Goal: Task Accomplishment & Management: Complete application form

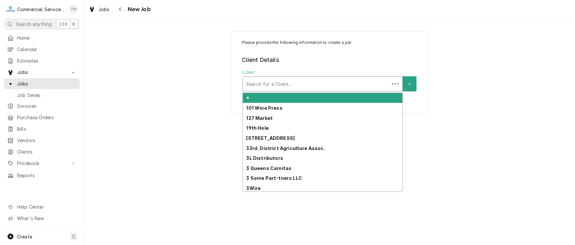
click at [299, 85] on div "Client" at bounding box center [316, 84] width 140 height 12
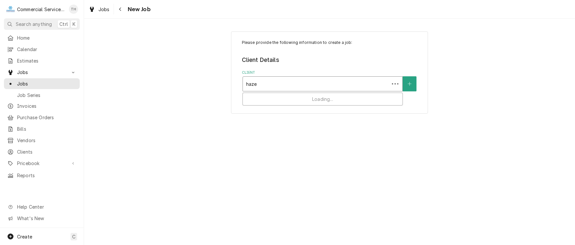
type input "hazel"
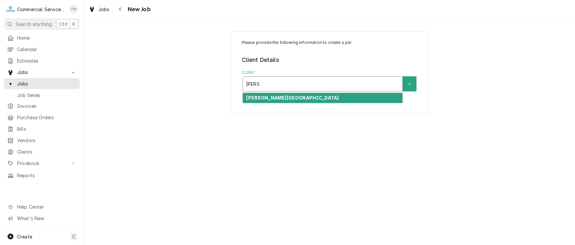
click at [294, 96] on strong "Hazel Hawkins Hospital" at bounding box center [292, 98] width 93 height 6
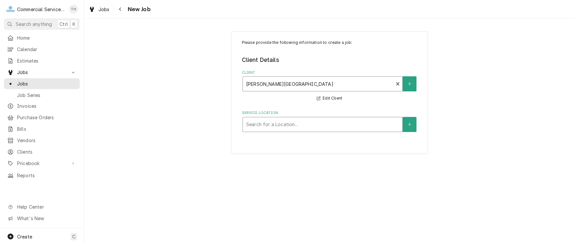
click at [290, 124] on div "Service Location" at bounding box center [322, 125] width 153 height 12
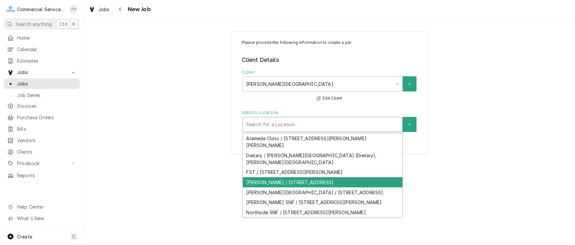
click at [281, 178] on div "Hazel Hawkins / 911 Sunset Drive, Hollister, CA 95023" at bounding box center [322, 183] width 159 height 10
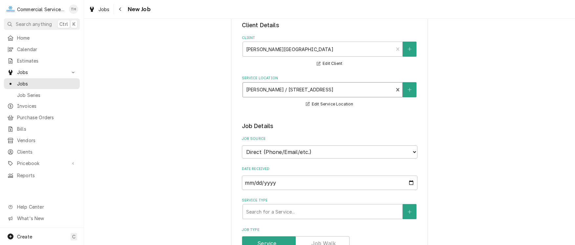
scroll to position [66, 0]
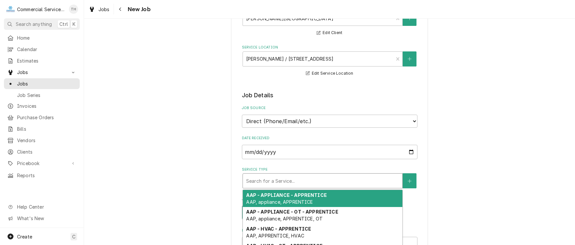
click at [279, 180] on div "Service Type" at bounding box center [322, 181] width 153 height 12
type textarea "x"
type input "m"
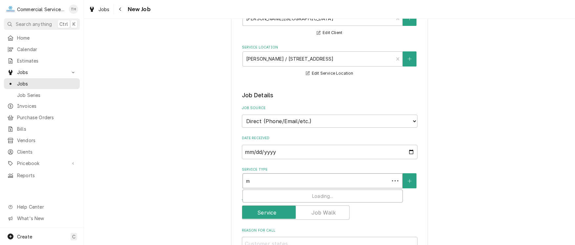
type textarea "x"
type input "mm"
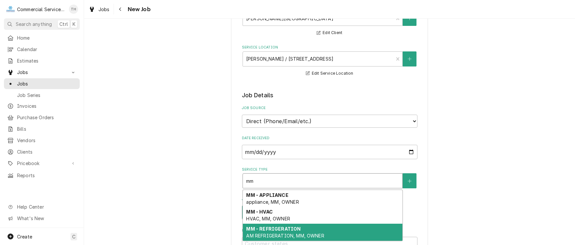
drag, startPoint x: 279, startPoint y: 228, endPoint x: 279, endPoint y: 211, distance: 17.1
click at [279, 228] on strong "MM - REFRIGERATION" at bounding box center [273, 229] width 54 height 6
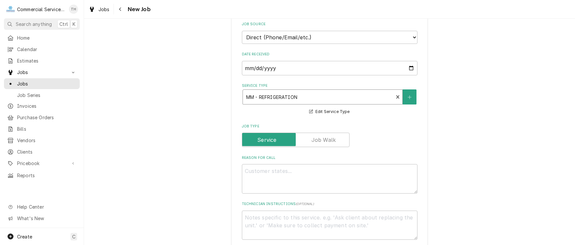
scroll to position [164, 0]
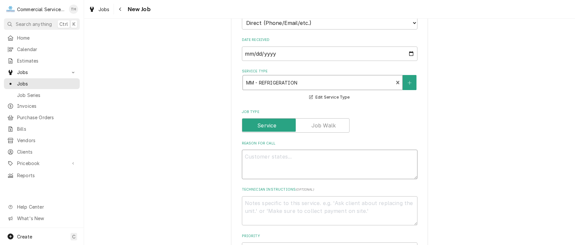
click at [265, 162] on textarea "Reason For Call" at bounding box center [330, 165] width 176 height 30
type textarea "x"
type textarea "W"
type textarea "x"
type textarea "Wo"
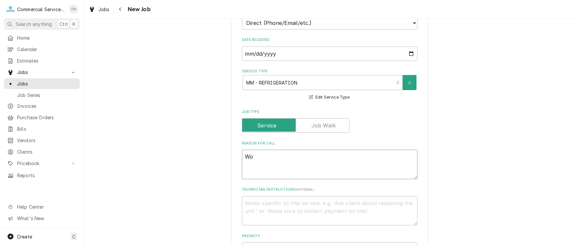
type textarea "x"
type textarea "Wom"
type textarea "x"
type textarea "Wome"
type textarea "x"
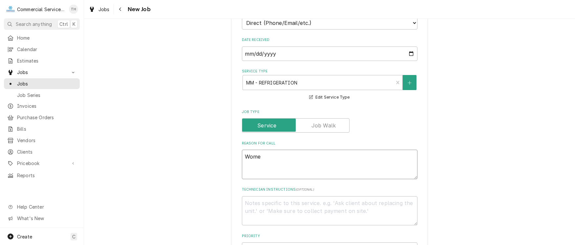
type textarea "Women"
type textarea "x"
type textarea "Womens"
type textarea "x"
type textarea "Womens C"
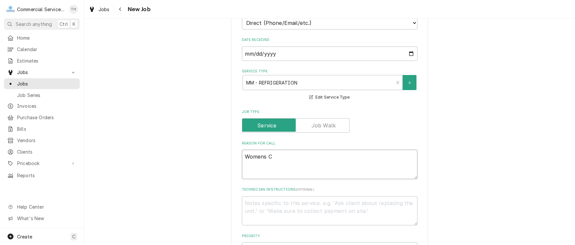
type textarea "x"
type textarea "Womens Ce"
type textarea "x"
type textarea "Womens Cen"
type textarea "x"
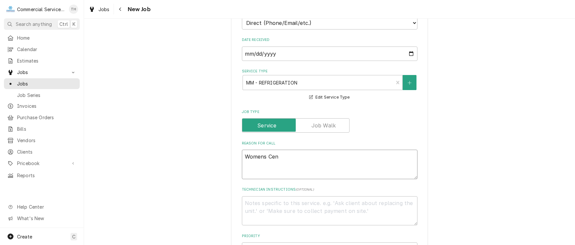
type textarea "Womens Cent"
type textarea "x"
type textarea "Womens Cente"
type textarea "x"
type textarea "Womens Center"
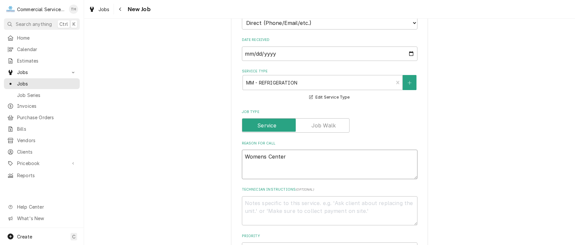
type textarea "x"
type textarea "Womens Center"
type textarea "x"
type textarea "Womens Center I"
type textarea "x"
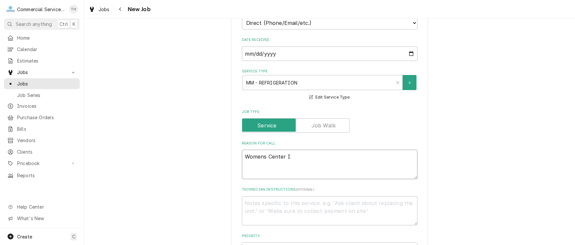
type textarea "Womens Center Ic"
type textarea "x"
type textarea "Womens Center Ice"
type textarea "x"
type textarea "Womens Center Ice m"
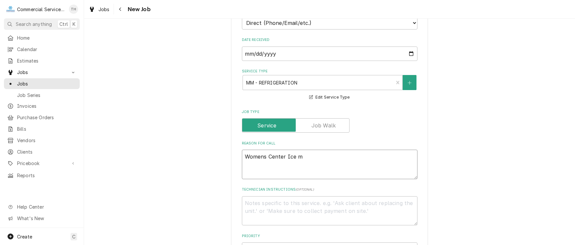
type textarea "x"
type textarea "Womens Center Ice mCH"
type textarea "x"
type textarea "Womens Center Ice mCHi"
type textarea "x"
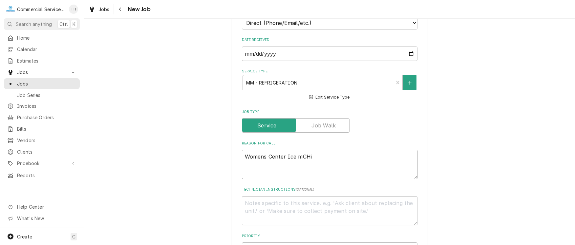
type textarea "Womens Center Ice mCHin"
type textarea "x"
type textarea "Womens Center Ice mCHine"
type textarea "x"
type textarea "Womens Center Ice mCHine"
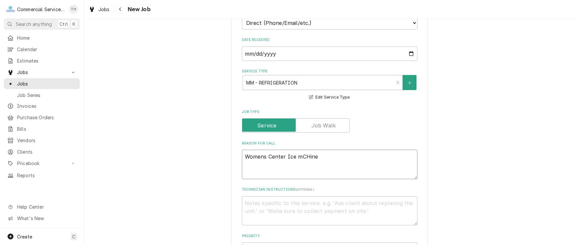
type textarea "x"
type textarea "Womens Center Ice mCHine P"
type textarea "x"
type textarea "Womens Center Ice mCHine PM"
type textarea "x"
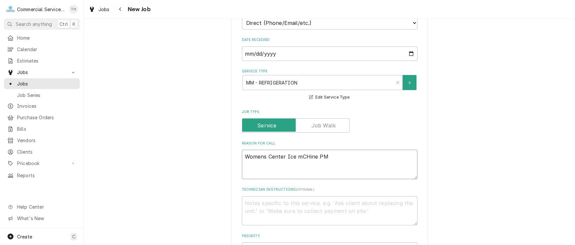
type textarea "Womens Center Ice mCHine PM"
type textarea "x"
type textarea "Womens Center Ice mCHine PM 7"
type textarea "x"
type textarea "Womens Center Ice mCHine PM 77"
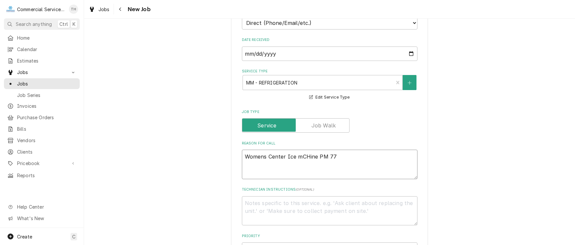
type textarea "x"
type textarea "Womens Center Ice mCHine PM 771"
type textarea "x"
type textarea "Womens Center Ice mCHine PM 7716"
type textarea "x"
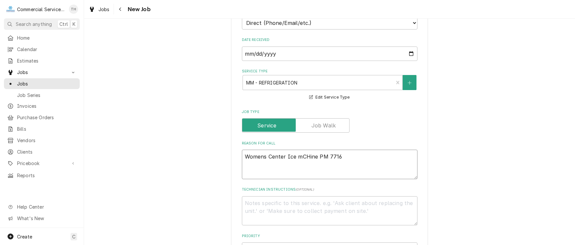
type textarea "Womens Center Ice mCHine PM 7716"
type textarea "x"
type textarea "Womens Center Ice mCHine PM 7716 W"
type textarea "x"
type textarea "Womens Center Ice mCHine PM 7716 WO"
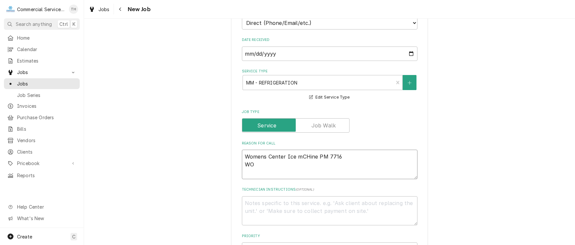
type textarea "x"
type textarea "Womens Center Ice mCHine PM 7716 WO#"
click at [297, 157] on textarea "Womens Center Ice mCHine PM 7716 WO#" at bounding box center [330, 165] width 176 height 30
type textarea "x"
type textarea "Womens Center Ice mHine PM 7716 WO#"
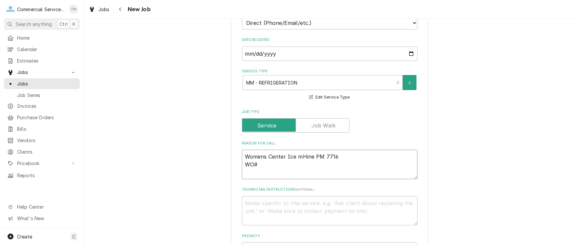
type textarea "x"
type textarea "Womens Center Ice mine PM 7716 WO#"
type textarea "x"
type textarea "Womens Center Ice maine PM 7716 WO#"
type textarea "x"
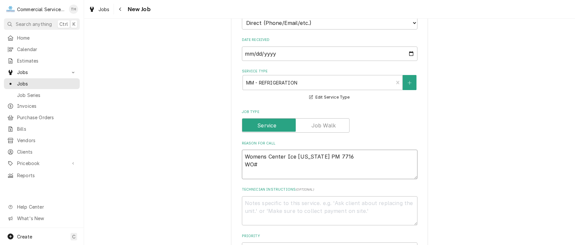
type textarea "Womens Center Ice macine PM 7716 WO#"
type textarea "x"
type textarea "Womens Center Ice machine PM 7716 WO#"
click at [273, 165] on textarea "Womens Center Ice machine PM 7716 WO#" at bounding box center [330, 165] width 176 height 30
type textarea "x"
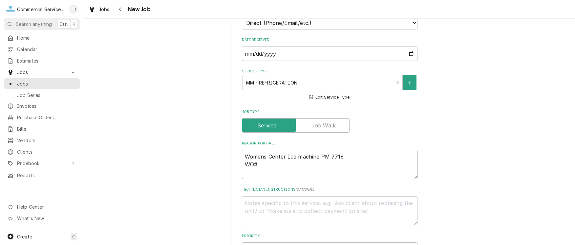
type textarea "Womens Center Ice machine PM 7716 WO#3"
type textarea "x"
type textarea "Womens Center Ice machine PM 7716 WO#32"
type textarea "x"
type textarea "Womens Center Ice machine PM 7716 WO#328"
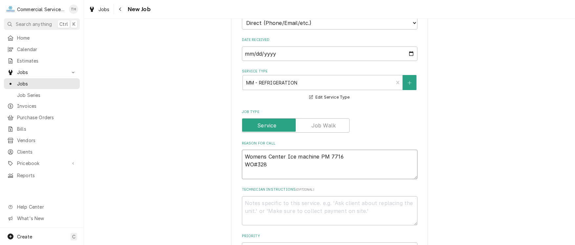
type textarea "x"
type textarea "Womens Center Ice machine PM 7716 WO#3288"
type textarea "x"
type textarea "Womens Center Ice machine PM 7716 WO#32880"
type textarea "x"
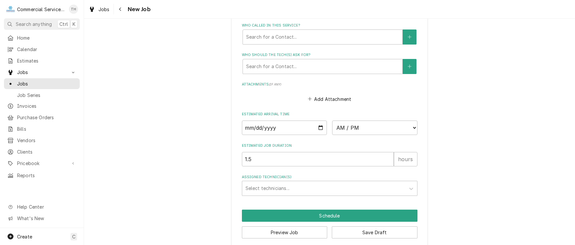
scroll to position [464, 0]
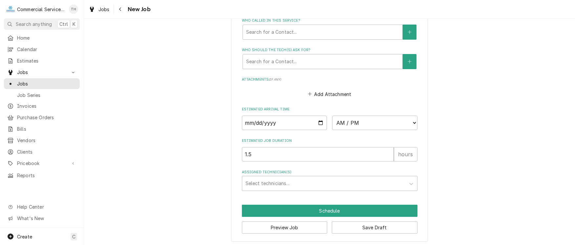
type textarea "Womens Center Ice machine PM 7716 WO#32880"
click at [318, 121] on input "Date" at bounding box center [284, 123] width 85 height 14
type input "2025-09-09"
type textarea "x"
drag, startPoint x: 353, startPoint y: 125, endPoint x: 347, endPoint y: 133, distance: 10.2
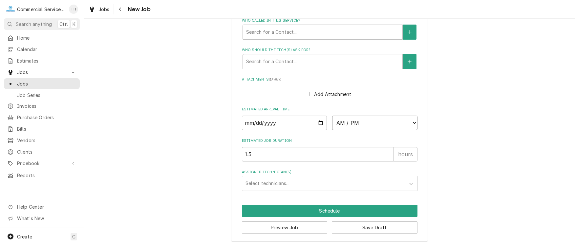
select select "08:00:00"
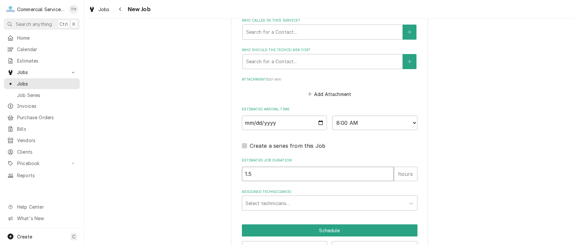
drag, startPoint x: 269, startPoint y: 174, endPoint x: 210, endPoint y: 175, distance: 59.1
type textarea "x"
type input "2"
type textarea "x"
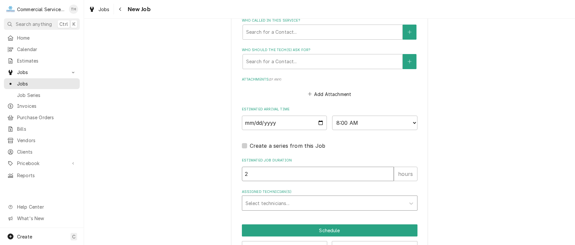
type input "2"
click at [260, 202] on div "Assigned Technician(s)" at bounding box center [323, 204] width 157 height 12
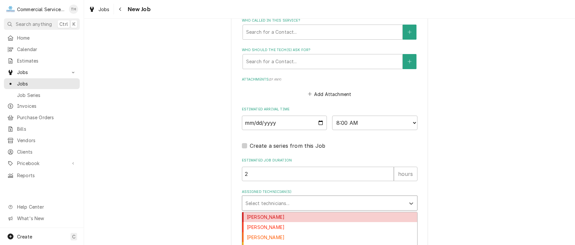
type input "m"
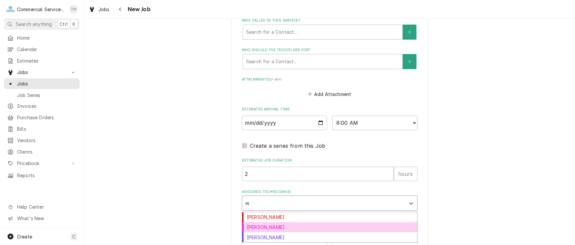
click at [265, 224] on div "Mark Mottau" at bounding box center [329, 228] width 175 height 10
type textarea "x"
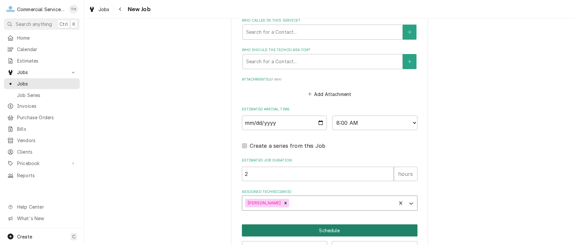
click at [305, 225] on button "Schedule" at bounding box center [330, 231] width 176 height 12
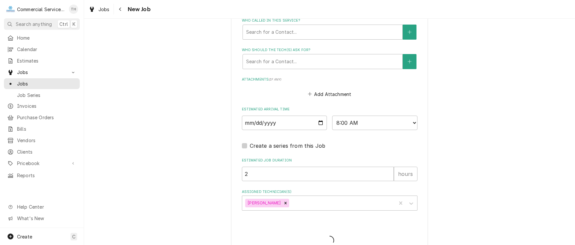
type textarea "x"
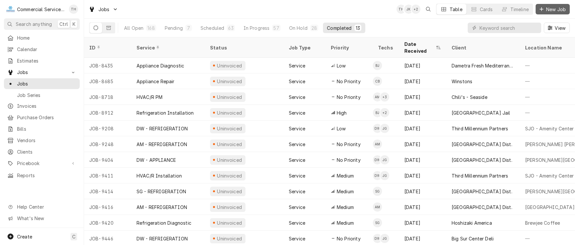
click at [542, 9] on icon "Dynamic Content Wrapper" at bounding box center [542, 9] width 4 height 5
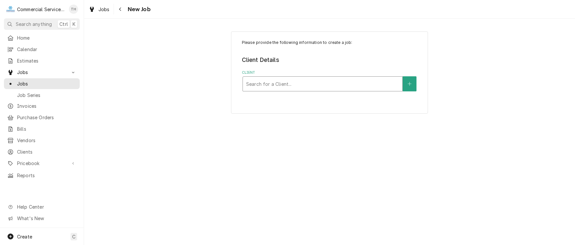
click at [311, 80] on div "Client" at bounding box center [322, 84] width 153 height 12
type input "hazel"
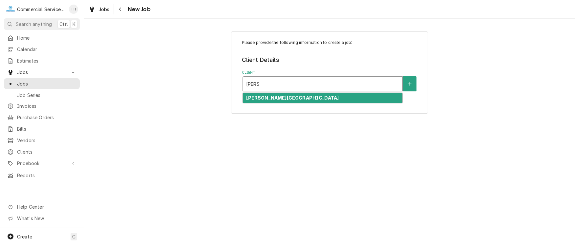
click at [301, 100] on div "Hazel Hawkins Hospital" at bounding box center [322, 98] width 159 height 10
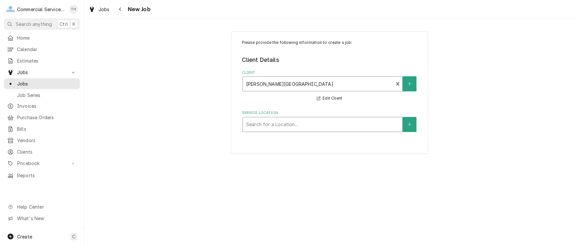
click at [302, 126] on div "Service Location" at bounding box center [322, 125] width 153 height 12
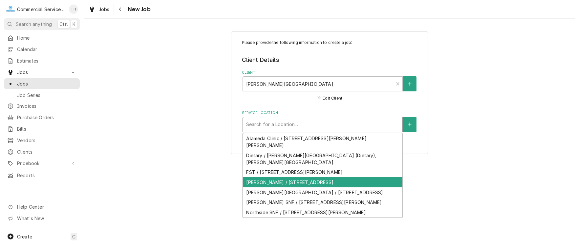
click at [294, 178] on div "[PERSON_NAME] / [STREET_ADDRESS]" at bounding box center [322, 183] width 159 height 10
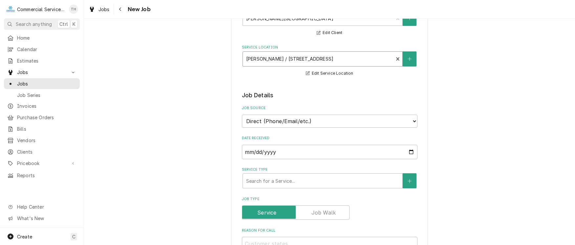
scroll to position [131, 0]
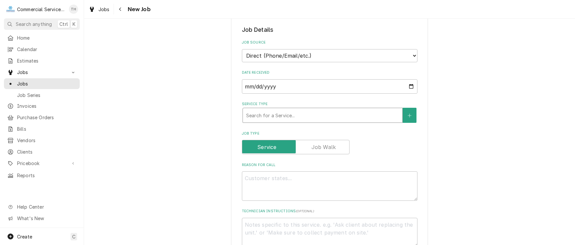
click at [293, 115] on div "Service Type" at bounding box center [322, 116] width 153 height 12
type textarea "x"
type input "m"
type textarea "x"
type input "mm"
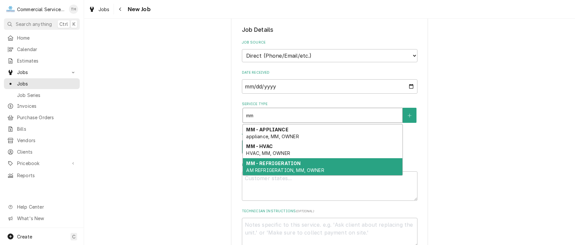
click at [291, 161] on strong "MM - REFRIGERATION" at bounding box center [273, 164] width 54 height 6
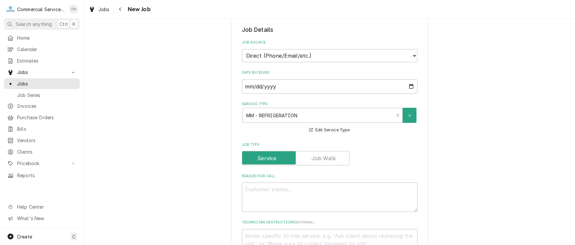
click at [270, 178] on div "Reason For Call" at bounding box center [330, 193] width 176 height 38
drag, startPoint x: 268, startPoint y: 187, endPoint x: 265, endPoint y: 181, distance: 7.1
click at [267, 187] on textarea "Reason For Call" at bounding box center [330, 198] width 176 height 30
type textarea "x"
type textarea "E"
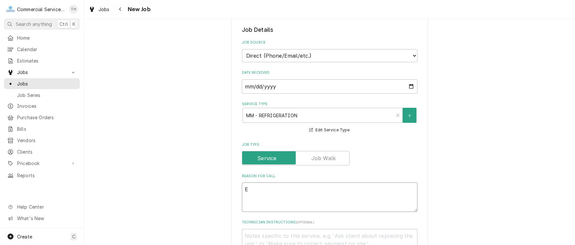
type textarea "x"
type textarea "ED"
type textarea "x"
type textarea "ED"
type textarea "x"
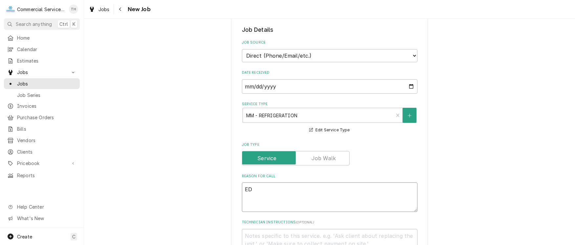
type textarea "ED i"
type textarea "x"
type textarea "ED ic"
type textarea "x"
type textarea "ED ice"
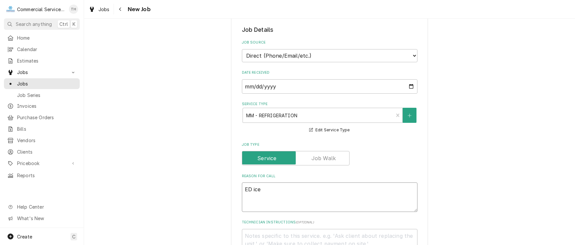
type textarea "x"
type textarea "ED ice"
type textarea "x"
type textarea "ED ice m"
type textarea "x"
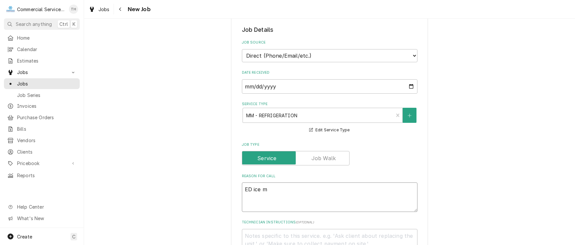
type textarea "ED ice ma"
type textarea "x"
type textarea "ED ice mac"
type textarea "x"
type textarea "ED ice mach"
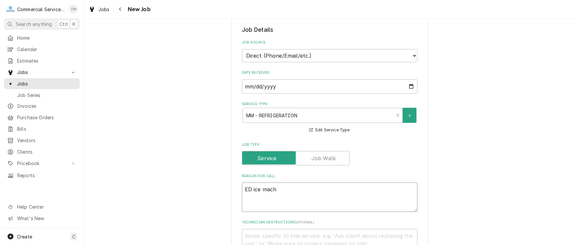
type textarea "x"
type textarea "ED ice machi"
type textarea "x"
type textarea "ED ice machin"
type textarea "x"
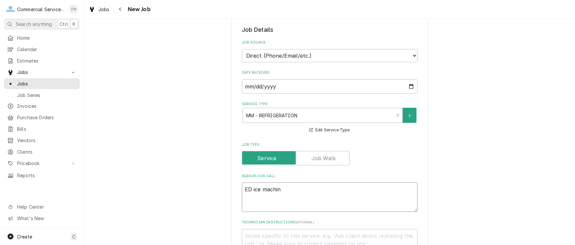
type textarea "ED ice machine"
type textarea "x"
type textarea "ED ice machine"
type textarea "x"
type textarea "ED ice machine P"
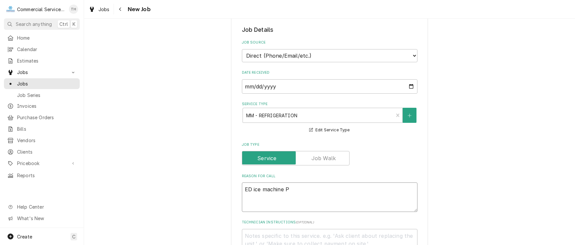
type textarea "x"
type textarea "ED ice machine PM"
type textarea "x"
type textarea "ED ice machine PM"
type textarea "x"
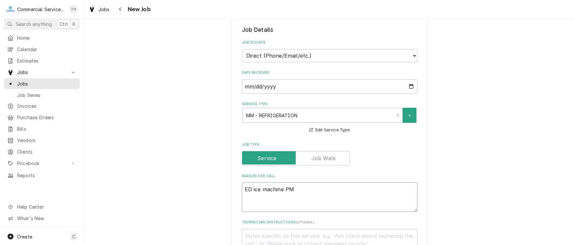
type textarea "ED ice machine PM 8"
type textarea "x"
type textarea "ED ice machine PM 85"
type textarea "x"
type textarea "ED ice machine PM 850"
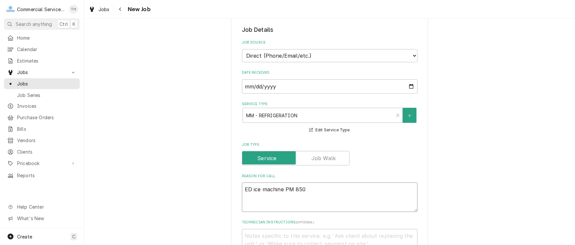
type textarea "x"
type textarea "ED ice machine PM 8505"
type textarea "x"
type textarea "ED ice machine PM 8505"
type textarea "x"
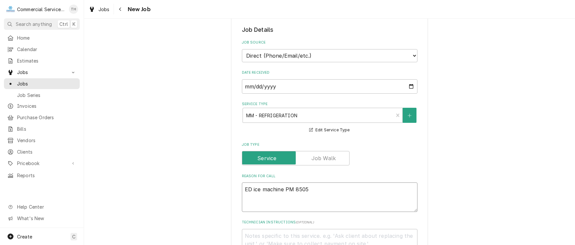
type textarea "ED ice machine PM 8505 W"
type textarea "x"
type textarea "ED ice machine PM 8505 WO"
type textarea "x"
type textarea "ED ice machine PM 8505 WO#"
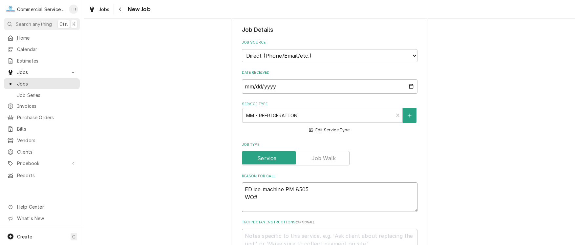
type textarea "x"
type textarea "ED ice machine PM 8505 WO#3"
type textarea "x"
type textarea "ED ice machine PM 8505 WO#32"
type textarea "x"
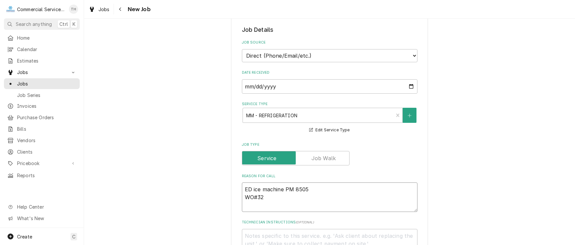
type textarea "ED ice machine PM 8505 WO#328"
type textarea "x"
type textarea "ED ice machine PM 8505 WO#3286"
type textarea "x"
type textarea "ED ice machine PM 8505 WO#32865"
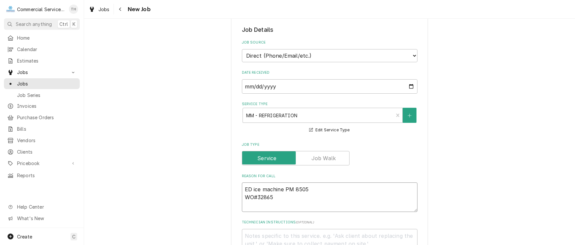
type textarea "x"
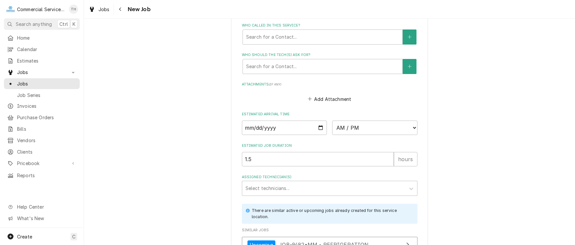
scroll to position [524, 0]
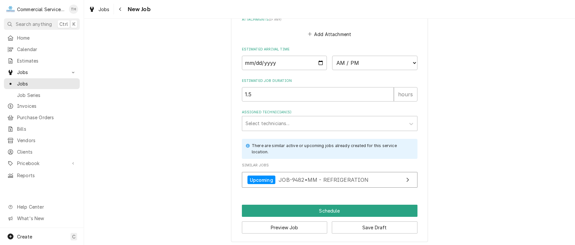
type textarea "ED ice machine PM 8505 WO#32865"
drag, startPoint x: 319, startPoint y: 61, endPoint x: 296, endPoint y: 67, distance: 23.6
click at [318, 61] on input "Date" at bounding box center [284, 63] width 85 height 14
type textarea "x"
type input "[DATE]"
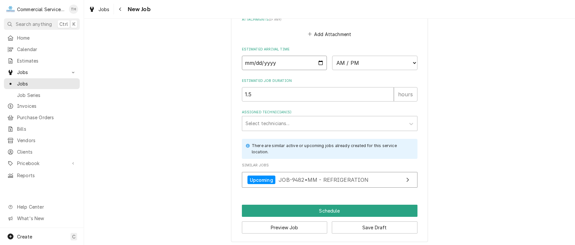
type textarea "x"
click at [410, 60] on select "AM / PM 6:00 AM 6:15 AM 6:30 AM 6:45 AM 7:00 AM 7:15 AM 7:30 AM 7:45 AM 8:00 AM…" at bounding box center [374, 63] width 85 height 14
select select "10:00:00"
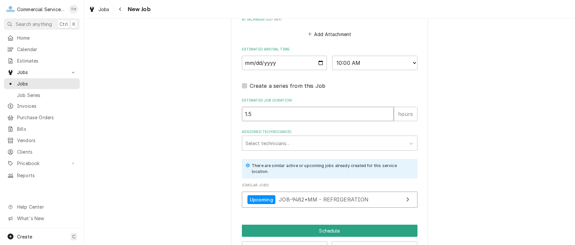
drag, startPoint x: 278, startPoint y: 107, endPoint x: 223, endPoint y: 106, distance: 55.8
type textarea "x"
type input "2"
type textarea "x"
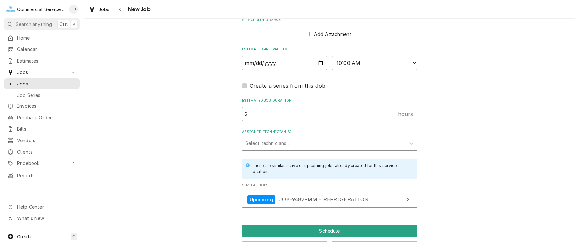
type input "2"
click at [265, 136] on div "Select technicians..." at bounding box center [323, 143] width 163 height 14
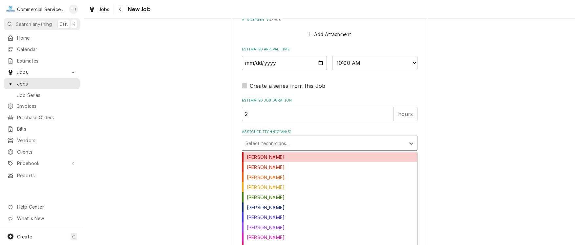
type input "m"
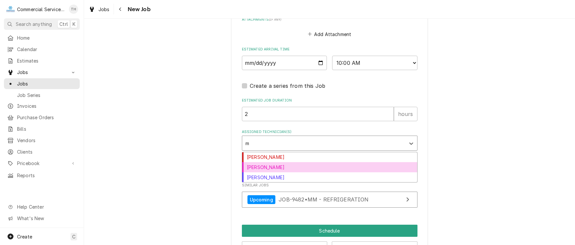
click at [265, 163] on div "Mark Mottau" at bounding box center [329, 167] width 175 height 10
type textarea "x"
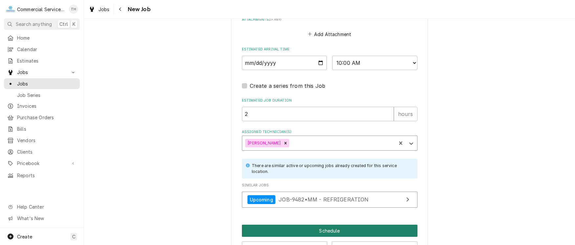
click at [305, 226] on button "Schedule" at bounding box center [330, 231] width 176 height 12
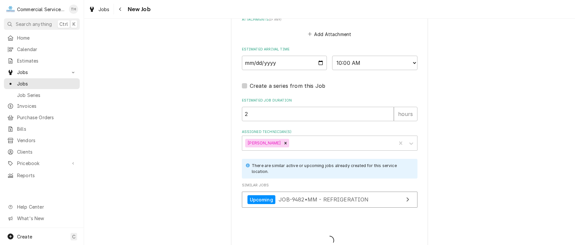
type textarea "x"
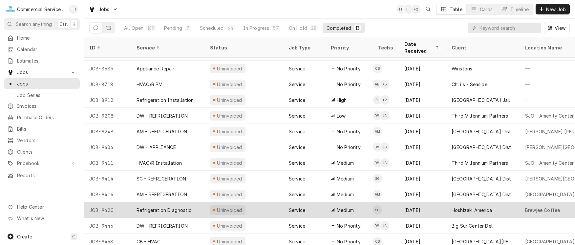
scroll to position [14, 0]
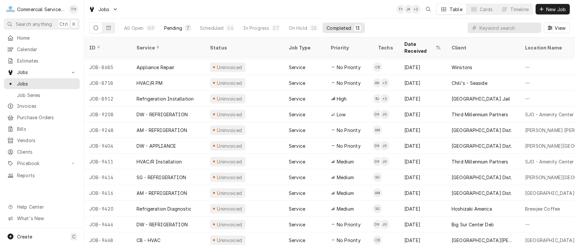
click at [170, 26] on div "Pending" at bounding box center [173, 28] width 18 height 7
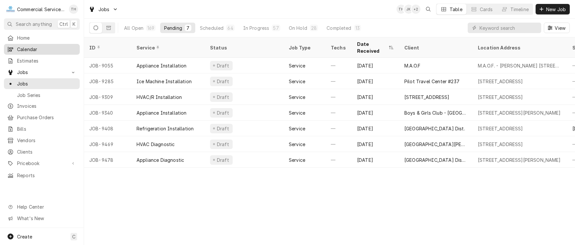
click at [35, 48] on span "Calendar" at bounding box center [46, 49] width 59 height 7
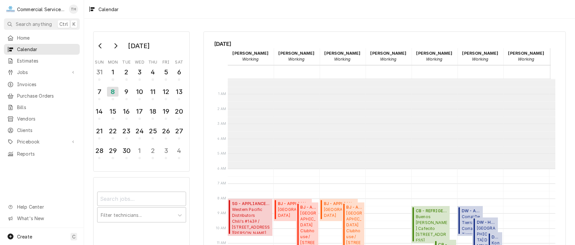
scroll to position [90, 0]
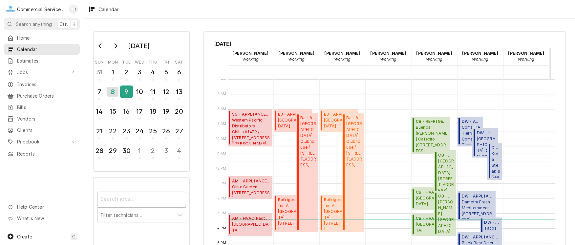
click at [127, 92] on div "9" at bounding box center [126, 91] width 11 height 11
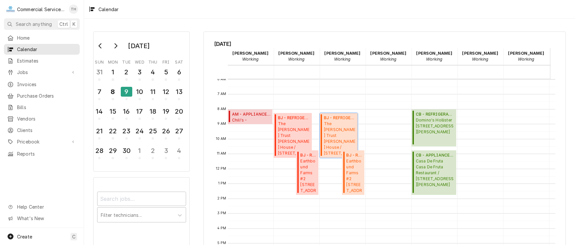
click at [328, 128] on span "The Palmline Trust James House / 105 CA-1, Carmel-By-The-Sea, CA 93923" at bounding box center [340, 138] width 32 height 35
click at [127, 92] on div "9" at bounding box center [126, 92] width 11 height 10
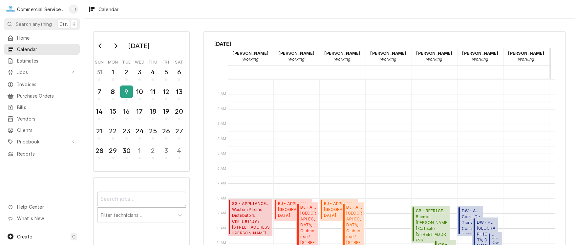
click at [127, 92] on div "9" at bounding box center [126, 91] width 11 height 11
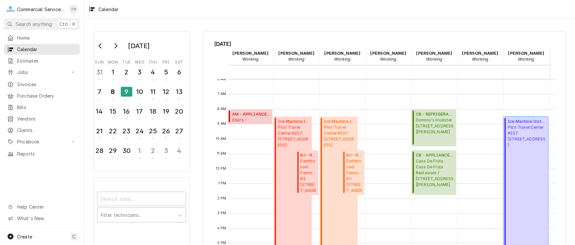
click at [524, 126] on span "Pilot Travel Center #237 951 Work Street, Salinas, CA 93901" at bounding box center [527, 137] width 38 height 24
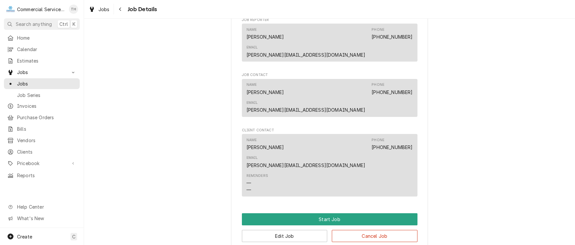
scroll to position [427, 0]
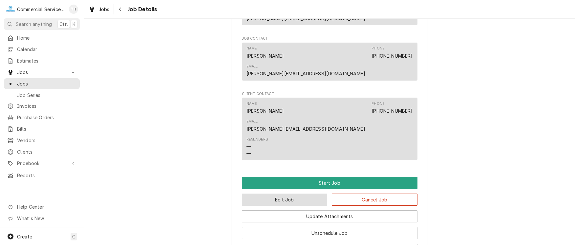
click at [258, 194] on button "Edit Job" at bounding box center [285, 200] width 86 height 12
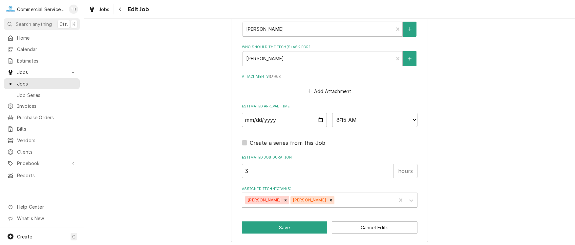
scroll to position [467, 0]
click at [283, 198] on icon "Remove Bill Key" at bounding box center [285, 200] width 5 height 5
click at [285, 198] on icon "Remove Brandon Johnson" at bounding box center [285, 200] width 5 height 5
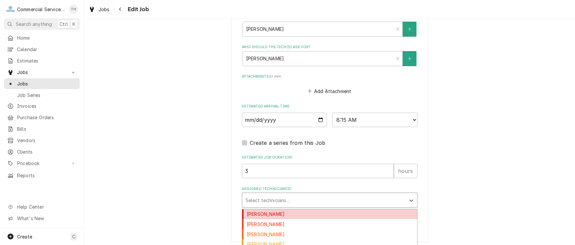
click at [285, 198] on div "Assigned Technician(s)" at bounding box center [323, 201] width 157 height 12
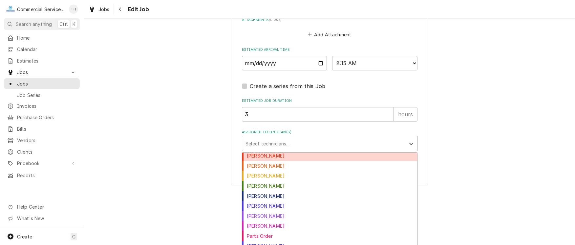
scroll to position [528, 0]
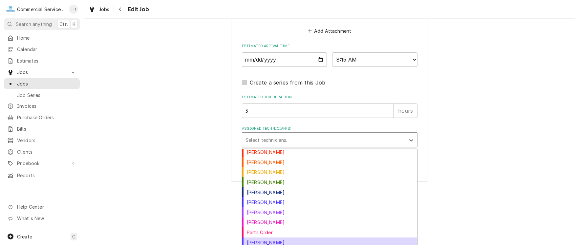
click at [289, 238] on div "[PERSON_NAME]" at bounding box center [329, 243] width 175 height 10
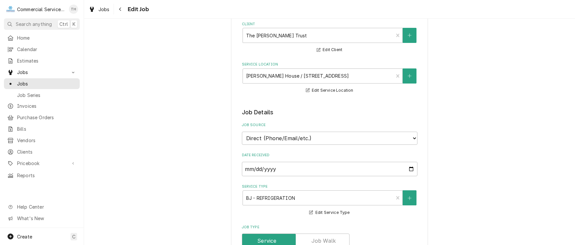
scroll to position [41, 0]
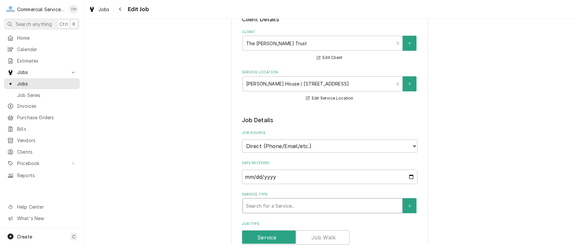
type textarea "x"
type input "s"
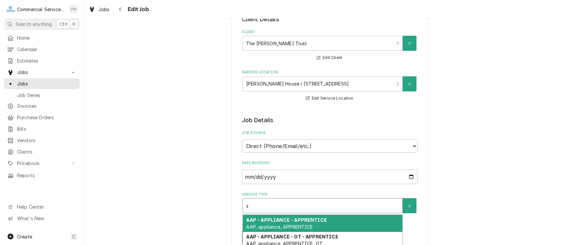
type textarea "x"
type input "sg"
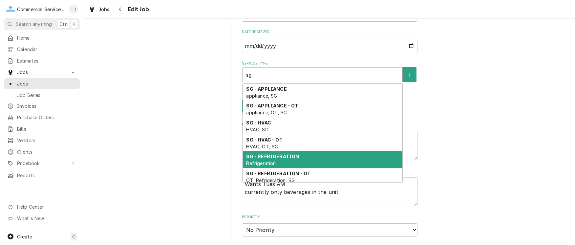
click at [308, 161] on div "SG - REFRIGERATION Refrigeration" at bounding box center [322, 160] width 159 height 17
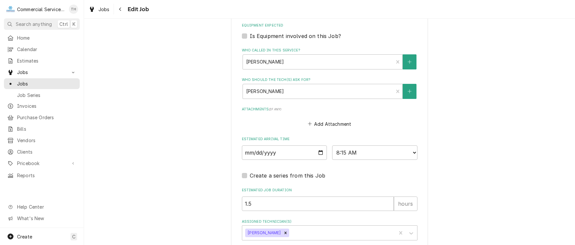
scroll to position [467, 0]
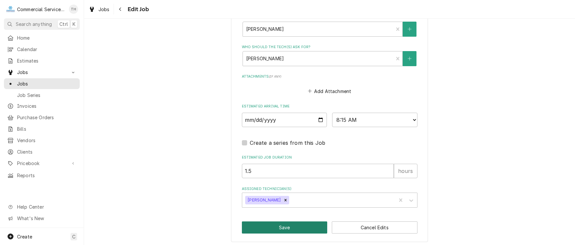
click at [282, 223] on button "Save" at bounding box center [285, 228] width 86 height 12
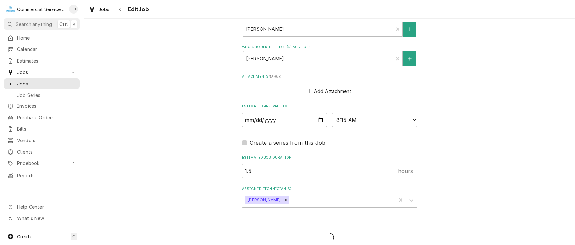
type textarea "x"
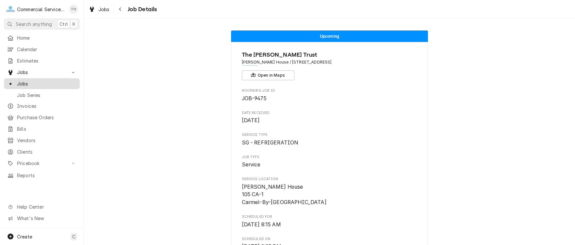
click at [39, 82] on span "Jobs" at bounding box center [46, 83] width 59 height 7
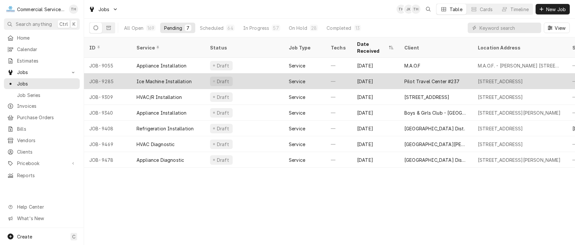
click at [416, 78] on div "Pilot Travel Center #237" at bounding box center [431, 81] width 55 height 7
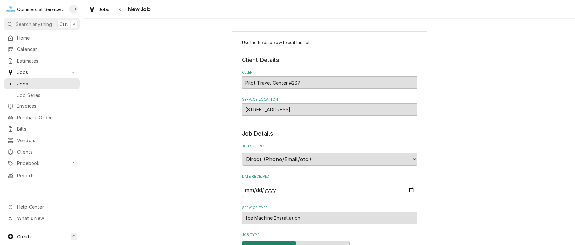
type textarea "x"
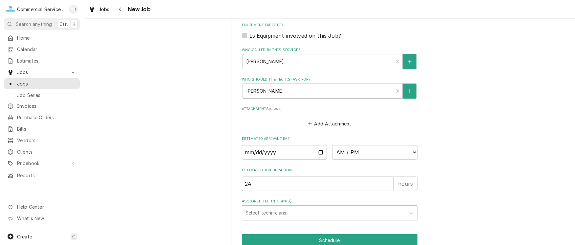
scroll to position [427, 0]
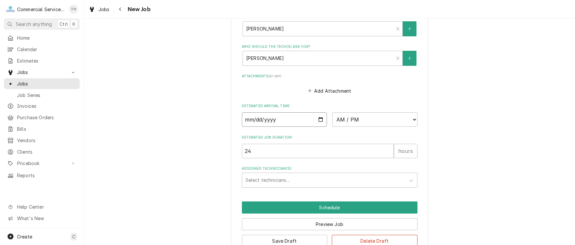
click at [319, 118] on input "Date" at bounding box center [284, 120] width 85 height 14
type input "2025-09-09"
type textarea "x"
click at [413, 119] on select "AM / PM 6:00 AM 6:15 AM 6:30 AM 6:45 AM 7:00 AM 7:15 AM 7:30 AM 7:45 AM 8:00 AM…" at bounding box center [374, 120] width 85 height 14
select select "08:30:00"
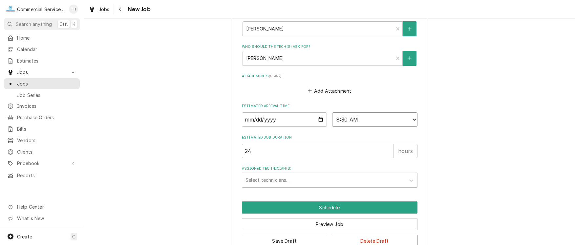
click at [332, 113] on select "AM / PM 6:00 AM 6:15 AM 6:30 AM 6:45 AM 7:00 AM 7:15 AM 7:30 AM 7:45 AM 8:00 AM…" at bounding box center [374, 120] width 85 height 14
click at [268, 176] on div "Assigned Technician(s)" at bounding box center [323, 181] width 157 height 12
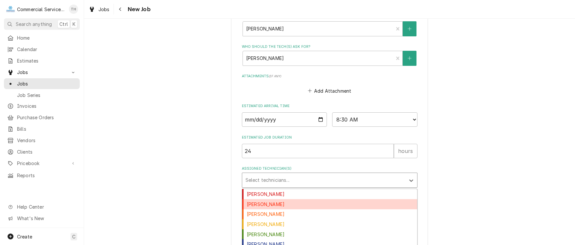
click at [270, 202] on div "[PERSON_NAME]" at bounding box center [329, 205] width 175 height 10
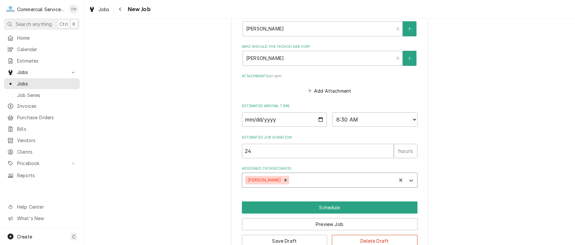
drag, startPoint x: 276, startPoint y: 178, endPoint x: 277, endPoint y: 182, distance: 4.0
click at [290, 179] on div "Assigned Technician(s)" at bounding box center [341, 181] width 102 height 12
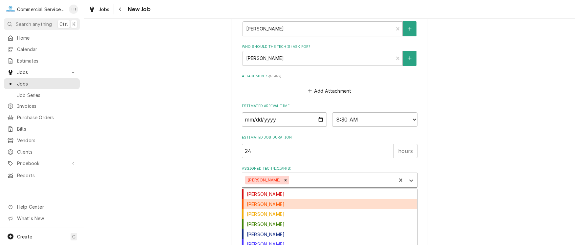
click at [276, 204] on div "[PERSON_NAME]" at bounding box center [329, 205] width 175 height 10
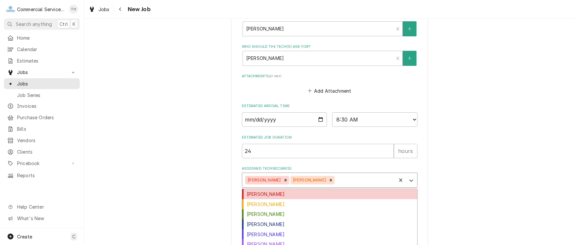
click at [336, 179] on div "Assigned Technician(s)" at bounding box center [364, 181] width 57 height 12
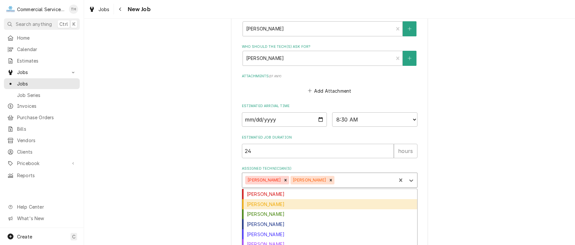
scroll to position [33, 0]
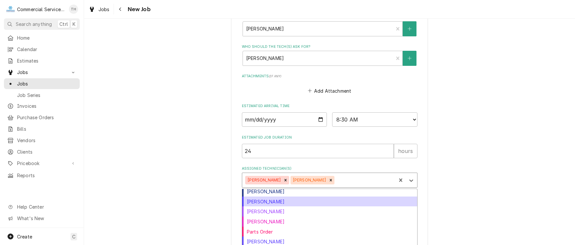
click at [306, 199] on div "Joey Gallegos" at bounding box center [329, 202] width 175 height 10
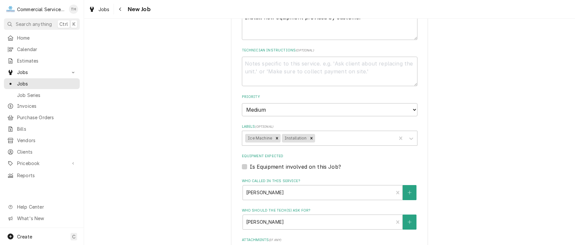
scroll to position [164, 0]
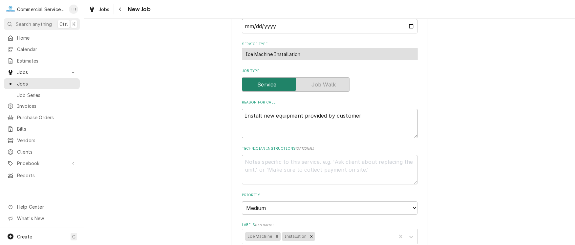
click at [369, 115] on textarea "Install new equipment provided by customer" at bounding box center [330, 124] width 176 height 30
type textarea "x"
type textarea "Install new equipment provided by customer"
type textarea "x"
type textarea "Install new equipment provided by customer C"
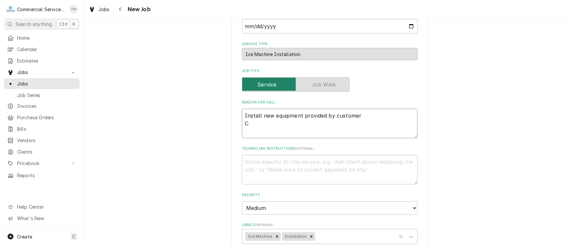
type textarea "x"
type textarea "Install new equipment provided by customer Cr"
type textarea "x"
type textarea "Install new equipment provided by customer Cra"
type textarea "x"
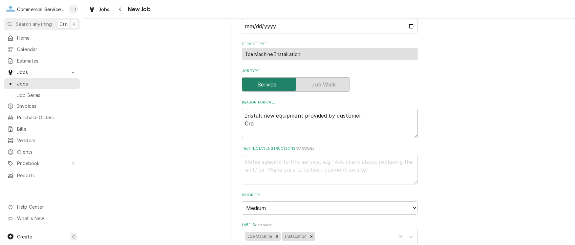
type textarea "Install new equipment provided by customer Cran"
type textarea "x"
type textarea "Install new equipment provided by customer Crane"
type textarea "x"
type textarea "Install new equipment provided by customer Crane"
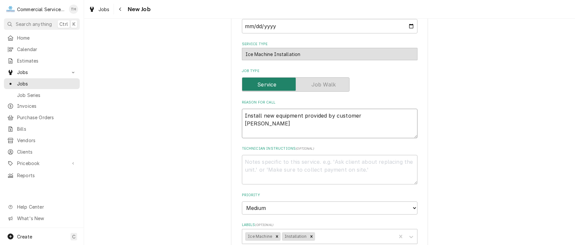
type textarea "x"
type textarea "Install new equipment provided by customer Crane a"
type textarea "x"
type textarea "Install new equipment provided by customer Crane ar"
type textarea "x"
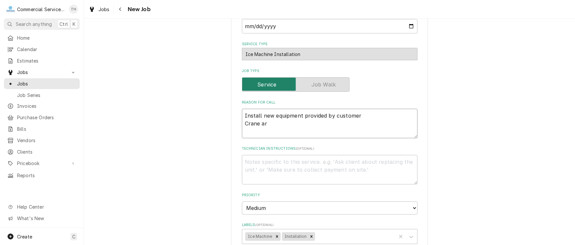
type textarea "Install new equipment provided by customer Crane arr"
type textarea "x"
type textarea "Install new equipment provided by customer Crane arri"
type textarea "x"
type textarea "Install new equipment provided by customer Crane arriv"
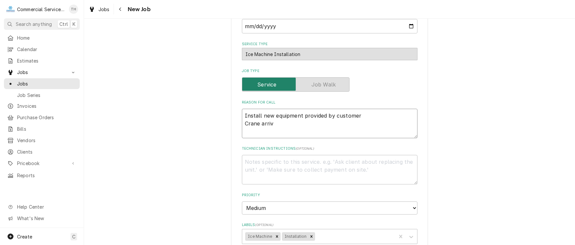
type textarea "x"
type textarea "Install new equipment provided by customer Crane arrivi"
type textarea "x"
type textarea "Install new equipment provided by customer Crane arrivin"
type textarea "x"
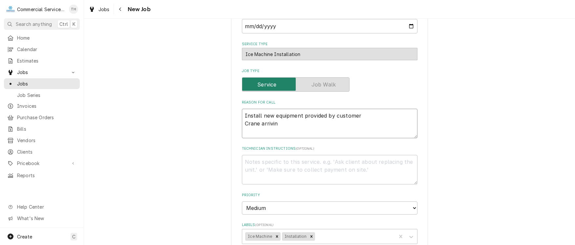
type textarea "Install new equipment provided by customer Crane arriving"
type textarea "x"
type textarea "Install new equipment provided by customer Crane arriving"
type textarea "x"
type textarea "Install new equipment provided by customer Crane arriving a"
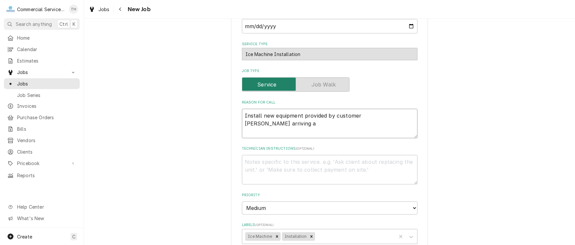
type textarea "x"
type textarea "Install new equipment provided by customer Crane arriving at"
type textarea "x"
type textarea "Install new equipment provided by customer Crane arriving at"
type textarea "x"
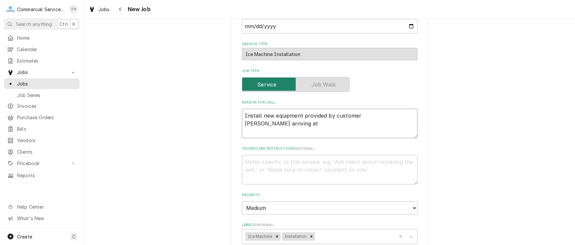
type textarea "Install new equipment provided by customer Crane arriving at 9"
type textarea "x"
type textarea "Install new equipment provided by customer Crane arriving at 9a"
type textarea "x"
type textarea "Install new equipment provided by customer Crane arriving at 9am"
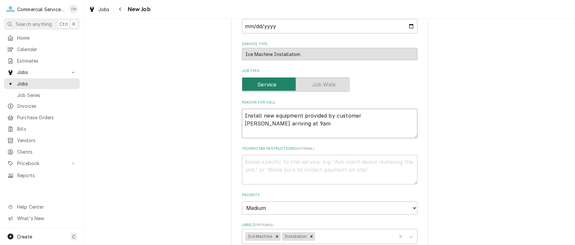
type textarea "x"
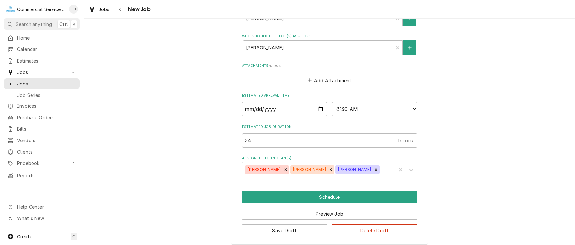
scroll to position [440, 0]
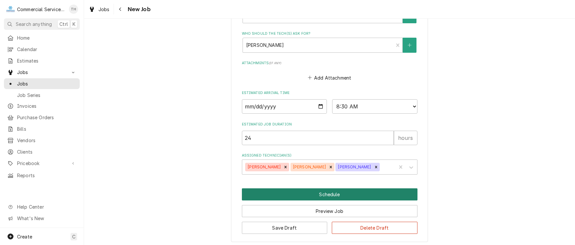
type textarea "Install new equipment provided by customer Crane arriving at 9am"
click at [332, 190] on button "Schedule" at bounding box center [330, 195] width 176 height 12
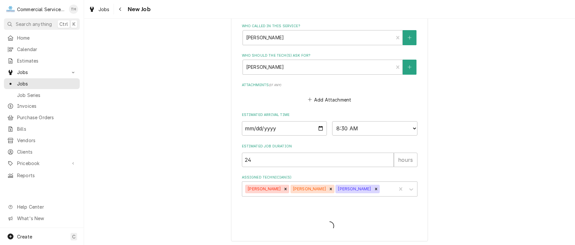
type textarea "x"
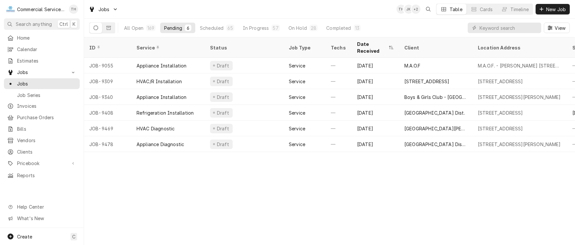
click at [174, 25] on div "Pending" at bounding box center [173, 28] width 18 height 7
click at [38, 46] on span "Calendar" at bounding box center [46, 49] width 59 height 7
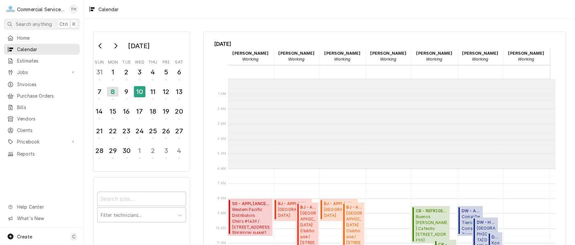
scroll to position [90, 0]
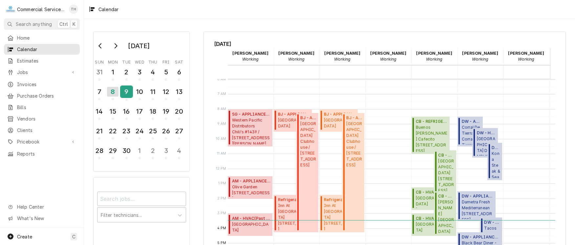
click at [126, 89] on div "9" at bounding box center [126, 91] width 11 height 11
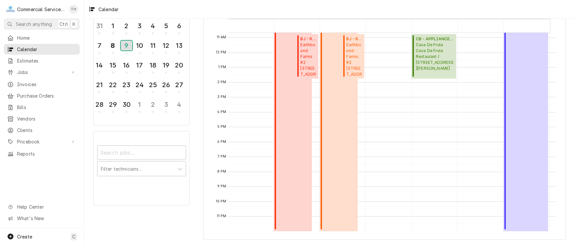
scroll to position [33, 0]
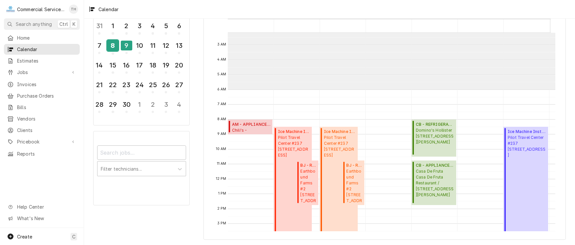
click at [114, 44] on div "8" at bounding box center [112, 45] width 11 height 11
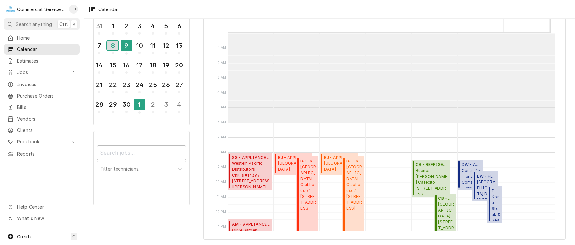
scroll to position [90, 0]
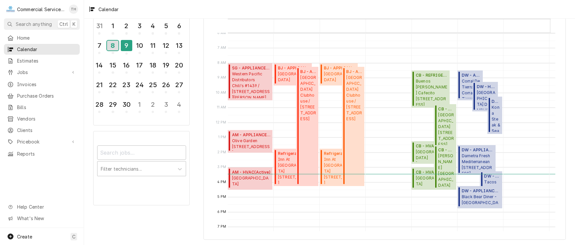
click at [115, 46] on div "8" at bounding box center [112, 46] width 11 height 10
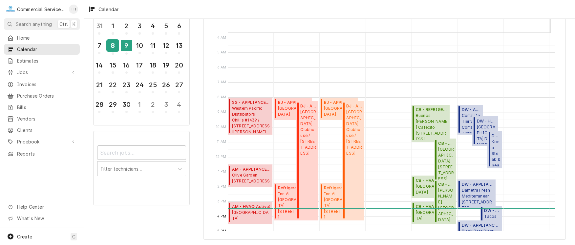
scroll to position [98, 0]
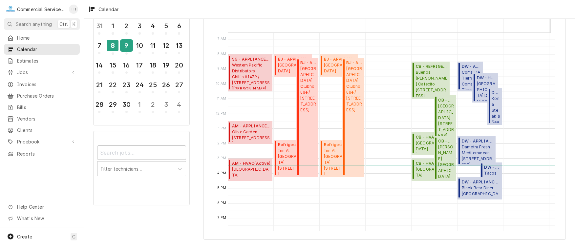
click at [126, 46] on div "9" at bounding box center [126, 45] width 11 height 11
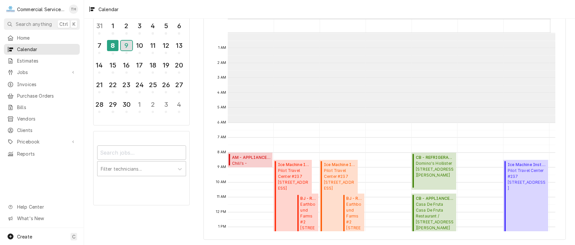
scroll to position [90, 0]
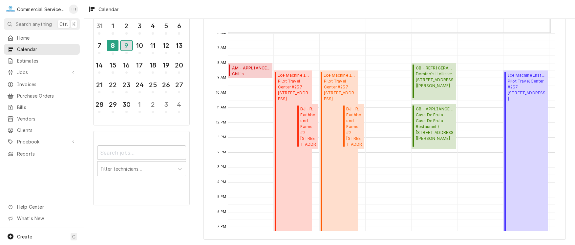
click at [127, 46] on div "9" at bounding box center [126, 46] width 11 height 10
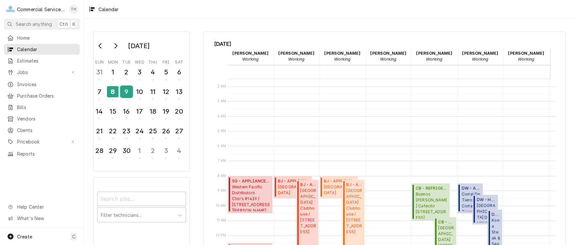
scroll to position [33, 0]
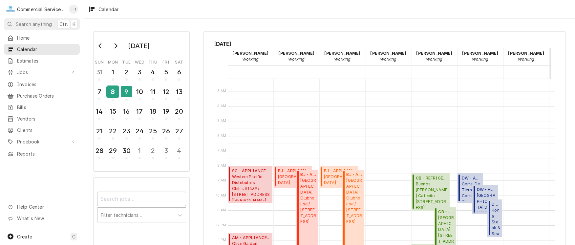
click at [112, 88] on div "8" at bounding box center [112, 91] width 11 height 11
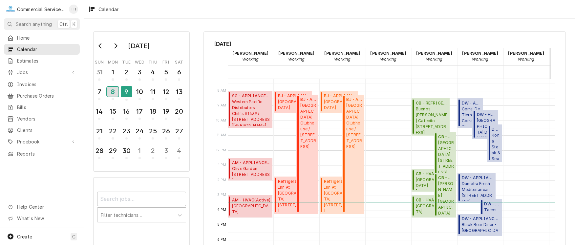
scroll to position [122, 0]
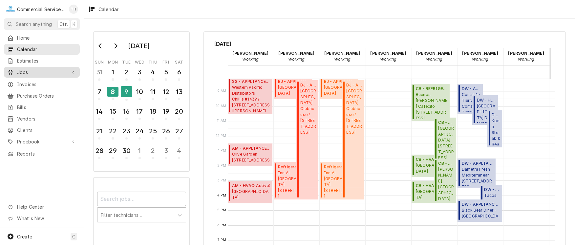
click at [37, 70] on span "Jobs" at bounding box center [42, 72] width 50 height 7
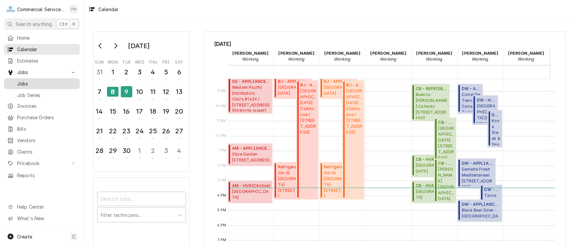
click at [38, 80] on span "Jobs" at bounding box center [46, 83] width 59 height 7
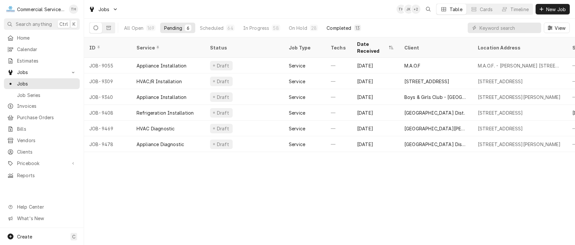
click at [350, 29] on button "Completed 13" at bounding box center [344, 28] width 42 height 11
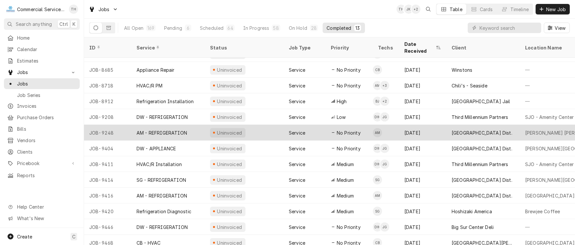
scroll to position [14, 0]
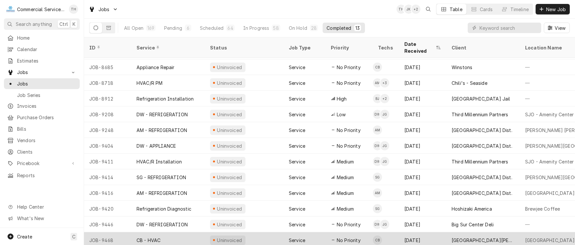
click at [470, 233] on div "[GEOGRAPHIC_DATA][PERSON_NAME] - [GEOGRAPHIC_DATA]" at bounding box center [483, 241] width 74 height 16
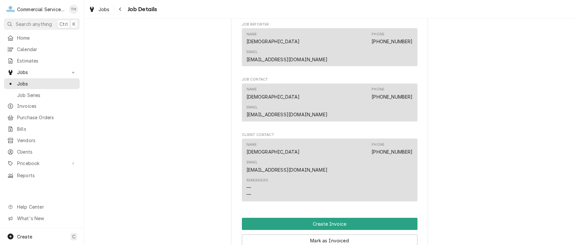
scroll to position [394, 0]
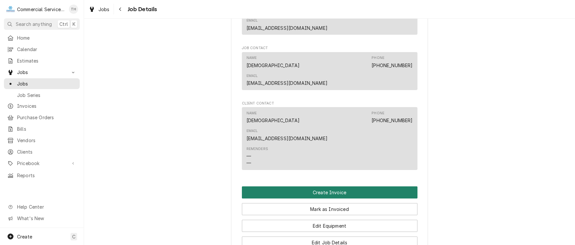
click at [337, 187] on button "Create Invoice" at bounding box center [330, 193] width 176 height 12
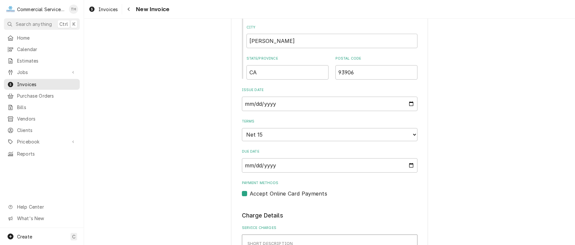
scroll to position [361, 0]
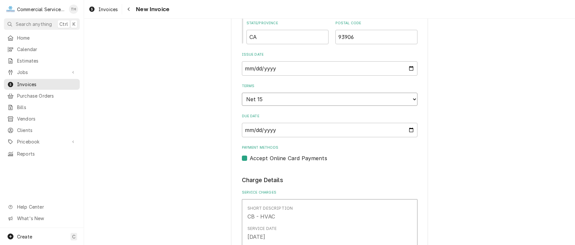
drag, startPoint x: 305, startPoint y: 99, endPoint x: 304, endPoint y: 103, distance: 3.7
click at [305, 99] on select "Choose payment terms... Same Day Net 7 Net 14 Net 15 Net 21 Net 30 Net 45 Net 6…" at bounding box center [330, 99] width 176 height 13
type textarea "x"
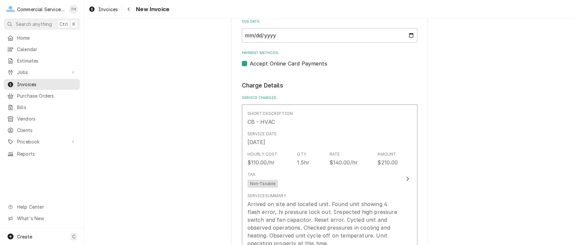
scroll to position [459, 0]
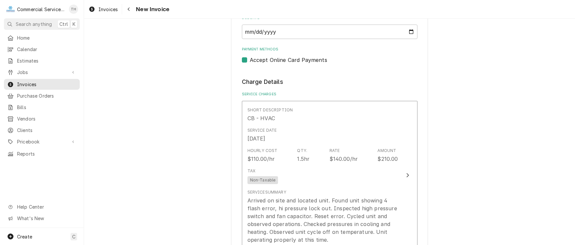
click at [250, 57] on label "Accept Online Card Payments" at bounding box center [288, 60] width 77 height 8
click at [250, 57] on input "Payment Methods" at bounding box center [338, 63] width 176 height 14
checkbox input "false"
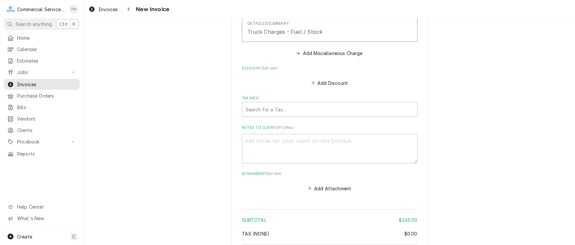
scroll to position [820, 0]
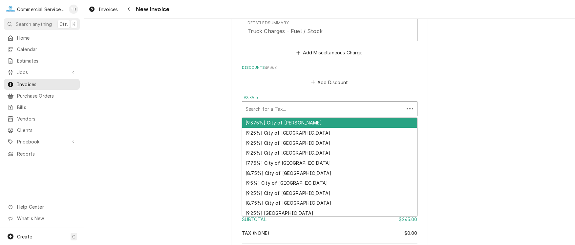
click at [289, 107] on div "Tax Rate" at bounding box center [322, 109] width 155 height 12
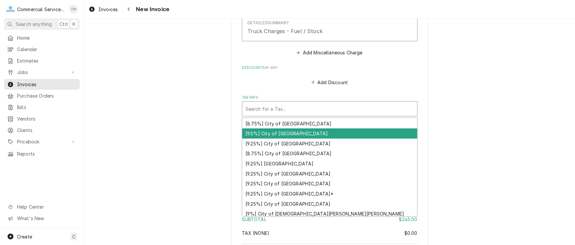
scroll to position [98, 0]
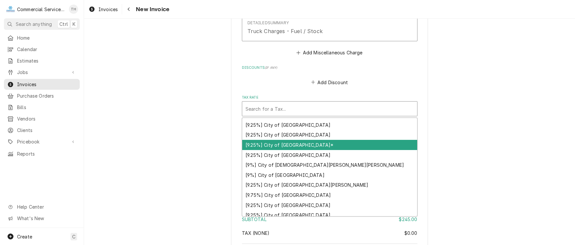
click at [307, 147] on div "[9.25%] City of [GEOGRAPHIC_DATA]*" at bounding box center [329, 145] width 175 height 10
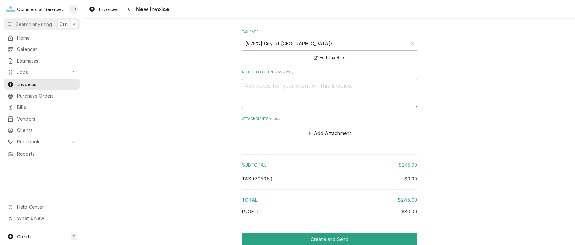
scroll to position [915, 0]
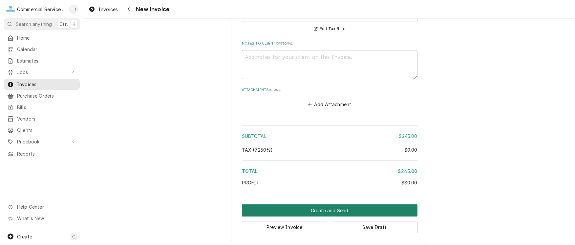
click at [316, 209] on button "Create and Send" at bounding box center [330, 211] width 176 height 12
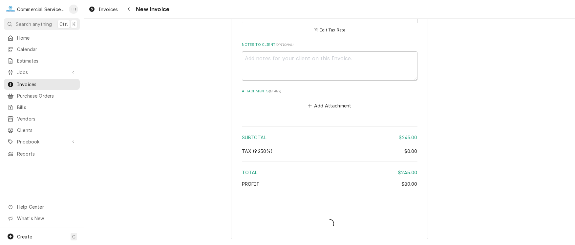
scroll to position [912, 0]
type textarea "x"
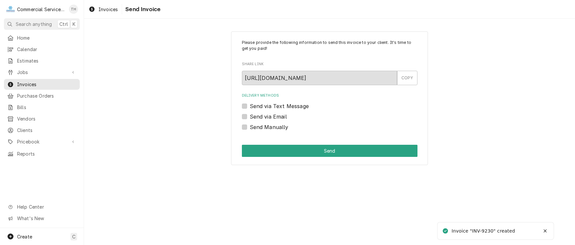
click at [250, 128] on label "Send Manually" at bounding box center [269, 127] width 39 height 8
click at [250, 128] on input "Send Manually" at bounding box center [338, 130] width 176 height 14
checkbox input "true"
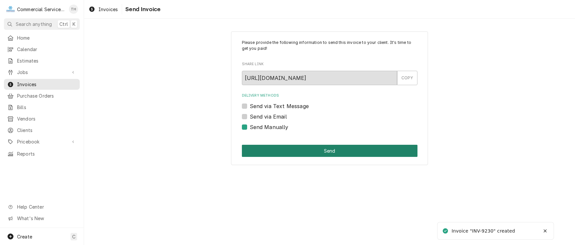
click at [260, 147] on button "Send" at bounding box center [330, 151] width 176 height 12
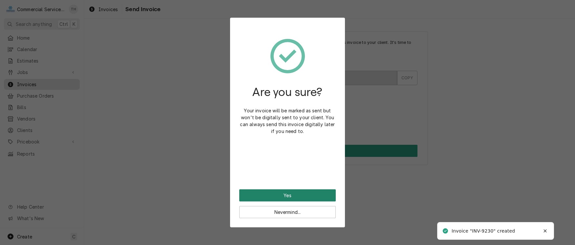
click at [274, 194] on button "Yes" at bounding box center [287, 196] width 96 height 12
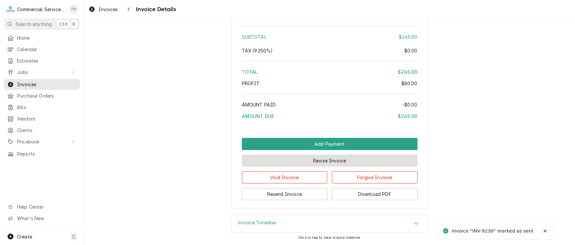
scroll to position [743, 0]
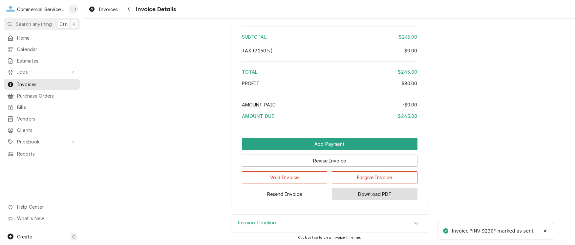
click at [345, 190] on button "Download PDF" at bounding box center [375, 194] width 86 height 12
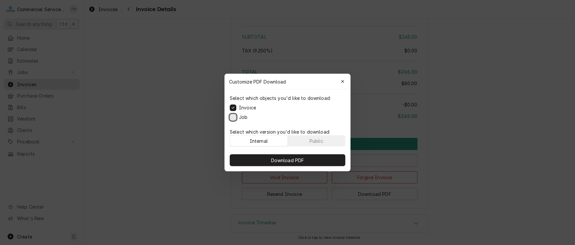
click at [232, 117] on button "Job" at bounding box center [233, 117] width 7 height 7
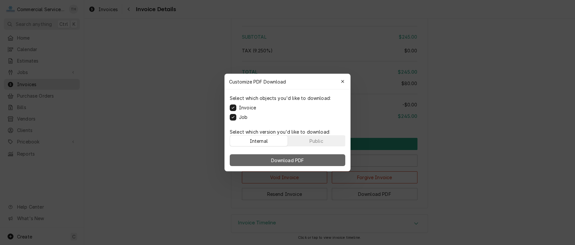
click at [275, 157] on button "Download PDF" at bounding box center [288, 161] width 116 height 12
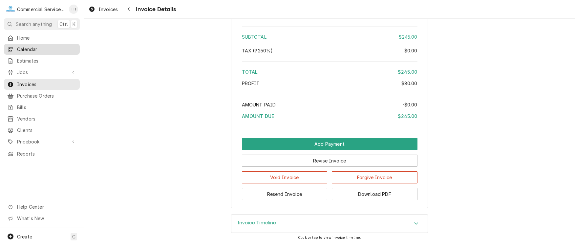
click at [57, 48] on span "Calendar" at bounding box center [46, 49] width 59 height 7
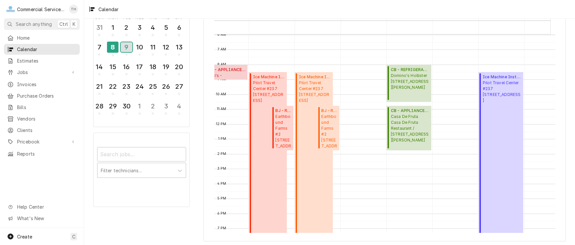
scroll to position [0, 6]
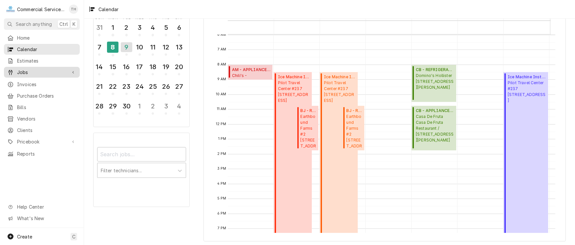
click at [39, 71] on span "Jobs" at bounding box center [42, 72] width 50 height 7
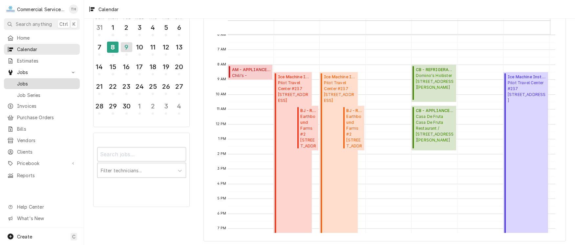
click at [34, 84] on span "Jobs" at bounding box center [46, 83] width 59 height 7
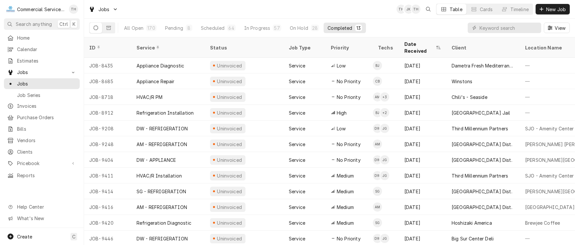
drag, startPoint x: 340, startPoint y: 25, endPoint x: 344, endPoint y: 27, distance: 5.0
click at [340, 25] on div "Completed" at bounding box center [340, 28] width 25 height 7
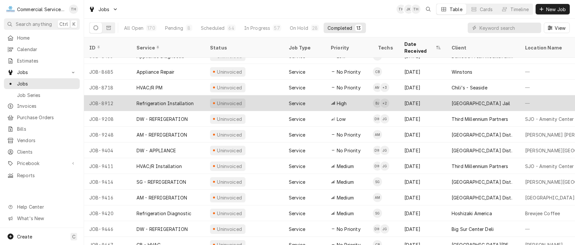
scroll to position [14, 0]
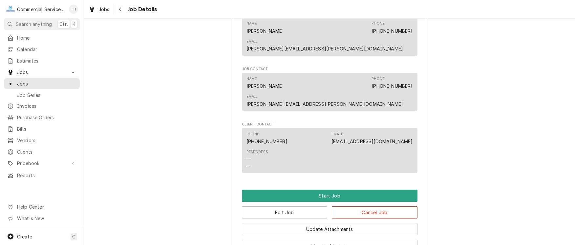
scroll to position [459, 0]
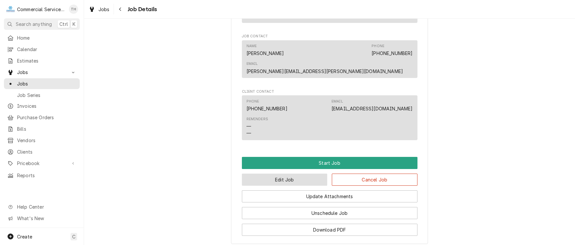
click at [304, 174] on button "Edit Job" at bounding box center [285, 180] width 86 height 12
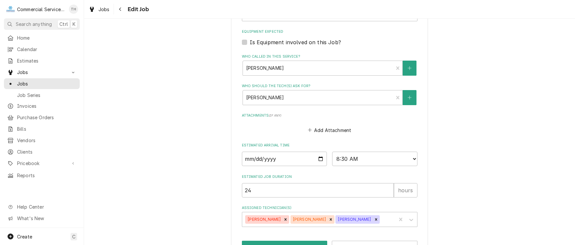
scroll to position [407, 0]
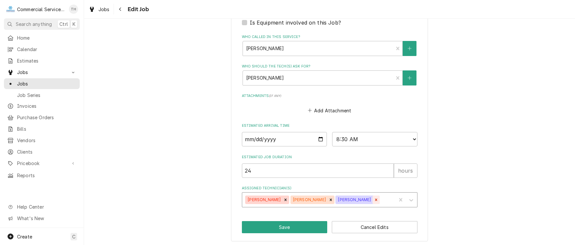
click at [374, 198] on icon "Remove Joey Gallegos" at bounding box center [376, 200] width 5 height 5
click at [282, 224] on button "Save" at bounding box center [285, 228] width 86 height 12
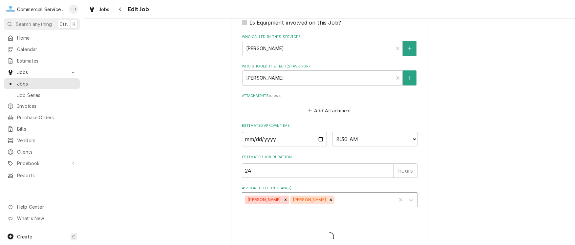
type textarea "x"
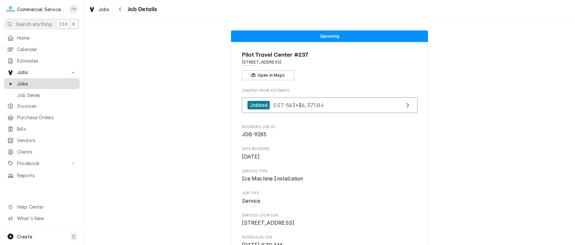
click at [42, 81] on span "Jobs" at bounding box center [46, 83] width 59 height 7
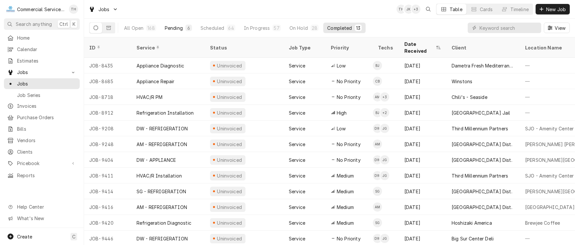
click at [172, 27] on div "Pending" at bounding box center [174, 28] width 18 height 7
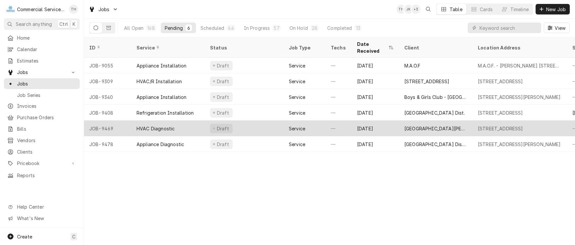
click at [417, 125] on div "[GEOGRAPHIC_DATA][PERSON_NAME] - [GEOGRAPHIC_DATA]" at bounding box center [435, 128] width 63 height 7
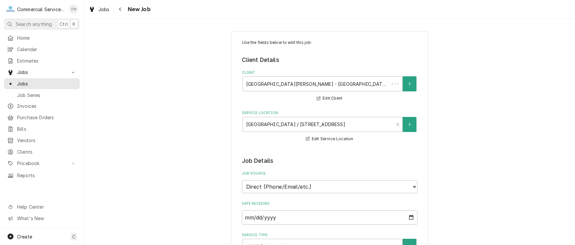
type textarea "x"
click at [42, 80] on span "Jobs" at bounding box center [46, 83] width 59 height 7
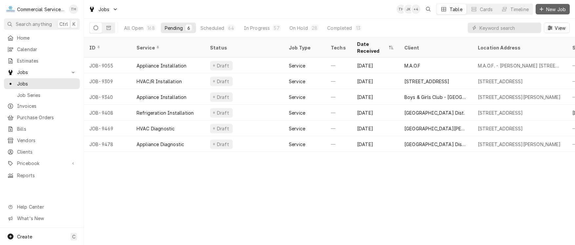
click at [553, 5] on button "New Job" at bounding box center [553, 9] width 34 height 11
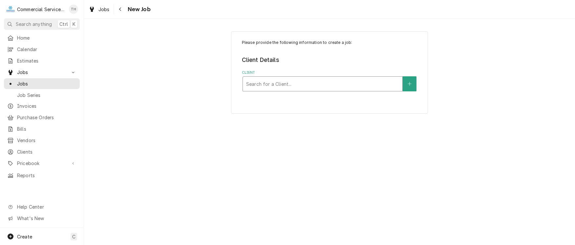
click at [312, 79] on div "Client" at bounding box center [322, 84] width 153 height 12
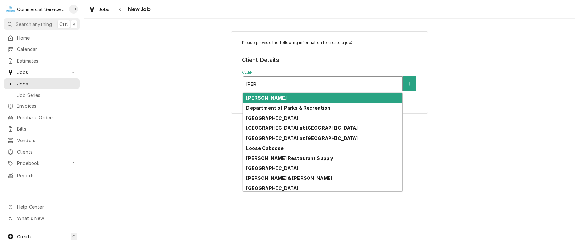
type input "[PERSON_NAME]"
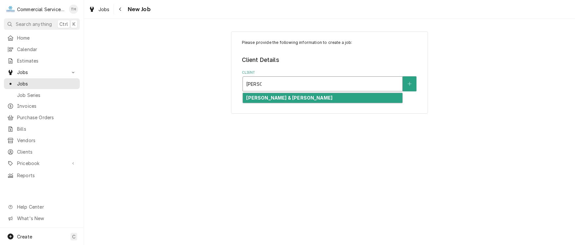
click at [306, 98] on div "[PERSON_NAME] & [PERSON_NAME]" at bounding box center [322, 98] width 159 height 10
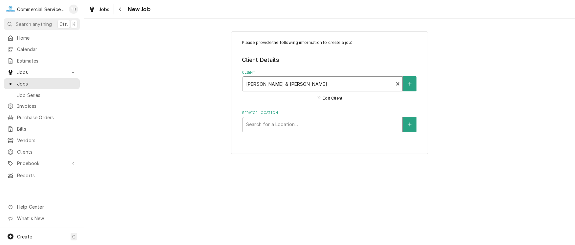
click at [321, 126] on div "Service Location" at bounding box center [322, 125] width 153 height 12
click at [412, 123] on button "Service Location" at bounding box center [410, 124] width 14 height 15
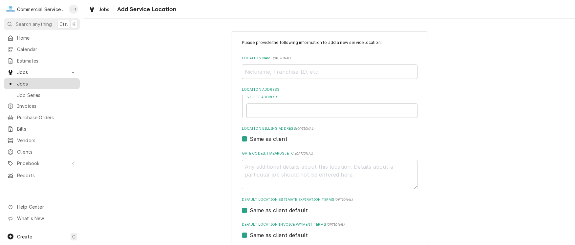
click at [48, 80] on span "Jobs" at bounding box center [46, 83] width 59 height 7
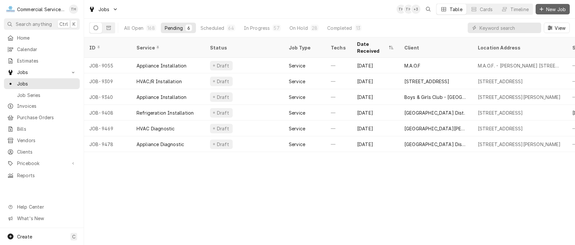
click at [540, 5] on button "New Job" at bounding box center [553, 9] width 34 height 11
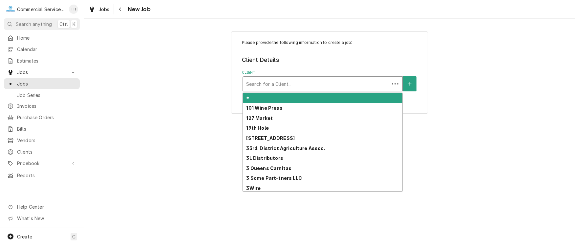
click at [299, 83] on div "Client" at bounding box center [316, 84] width 140 height 12
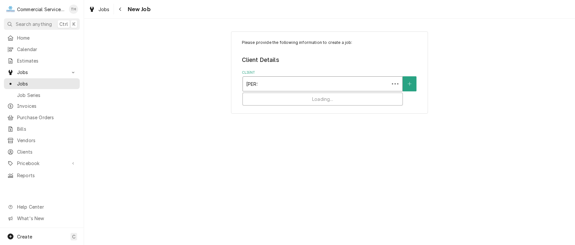
type input "[PERSON_NAME]"
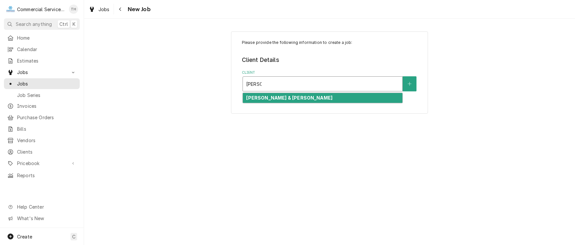
click at [287, 101] on div "[PERSON_NAME] & [PERSON_NAME]" at bounding box center [322, 98] width 159 height 10
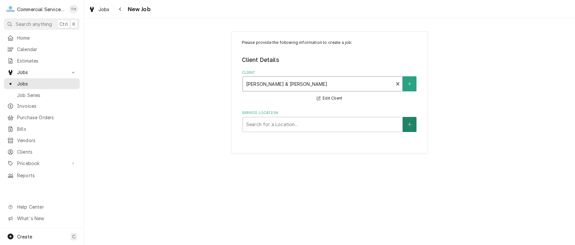
click at [407, 126] on button "Service Location" at bounding box center [410, 124] width 14 height 15
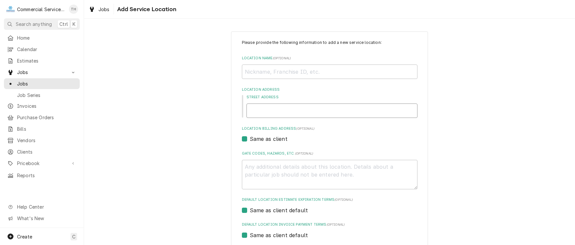
click at [297, 109] on input "Street Address" at bounding box center [331, 111] width 171 height 14
type textarea "x"
type input "7"
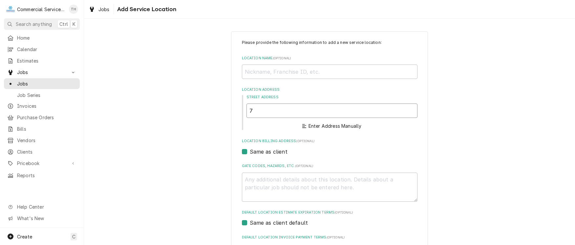
type textarea "x"
type input "73"
type textarea "x"
type input "731"
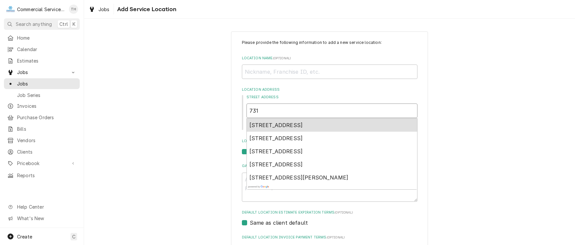
type textarea "x"
type input "731"
type textarea "x"
type input "731 m"
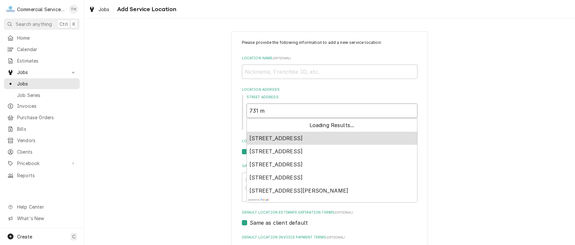
type textarea "x"
type input "731 mu"
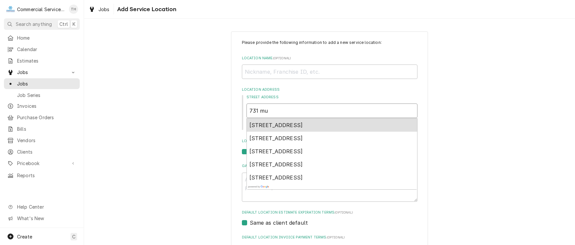
type textarea "x"
type input "731 mun"
type textarea "x"
type input "731 munr"
type textarea "x"
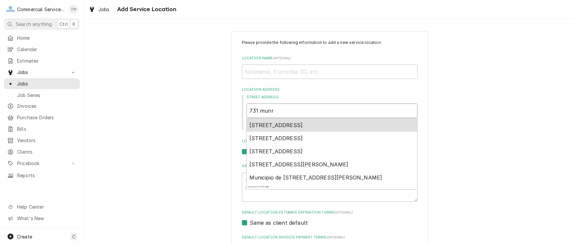
type input "731 munra"
type textarea "x"
type input "731 munras"
click at [279, 127] on span "731 Munras Avenue, Monterey, CA, USA" at bounding box center [275, 125] width 53 height 7
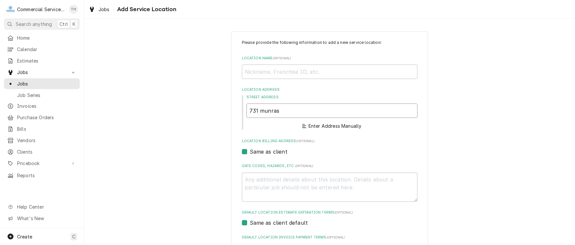
type textarea "x"
type input "731 Munras Ave"
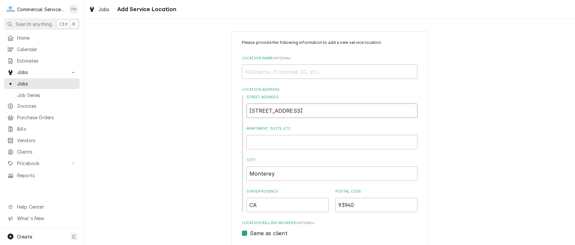
type textarea "x"
type input "731 Munras Ave"
click at [278, 140] on input "Apartment, Suite, etc." at bounding box center [331, 142] width 171 height 14
type textarea "x"
type input "S"
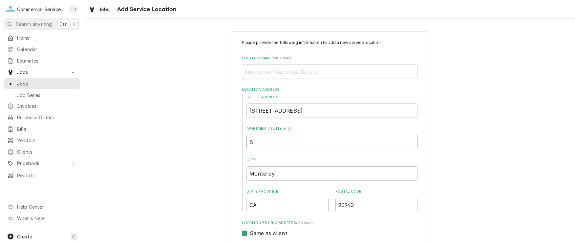
type textarea "x"
type input "ST"
type textarea "x"
type input "STE"
type textarea "x"
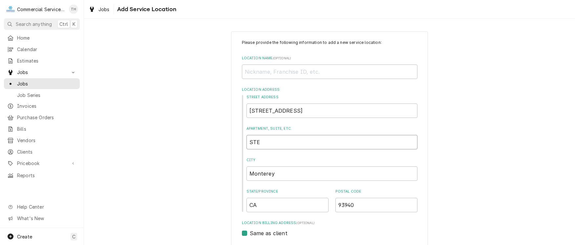
type input "STE"
type textarea "x"
type input "STE C"
type textarea "x"
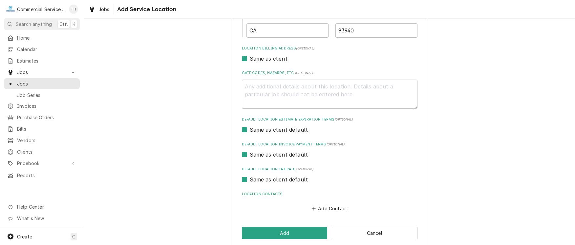
scroll to position [182, 0]
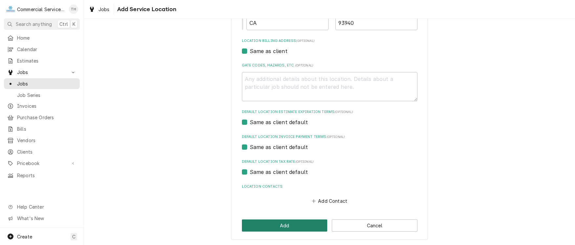
type input "STE C"
click at [277, 224] on button "Add" at bounding box center [285, 226] width 86 height 12
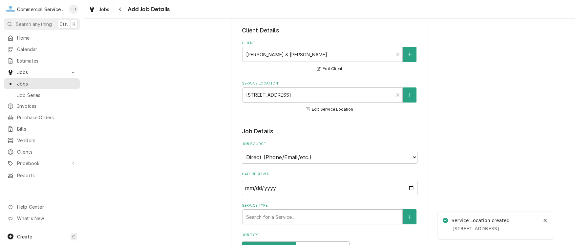
scroll to position [66, 0]
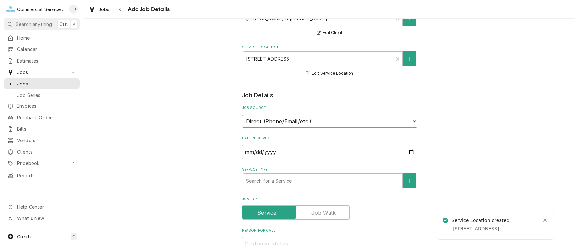
click at [315, 122] on select "Direct (Phone/Email/etc.) Service Channel Corrigo Ecotrak Other" at bounding box center [330, 121] width 176 height 13
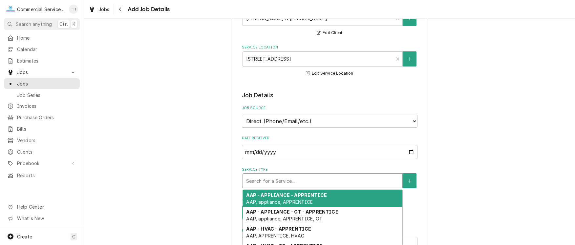
drag, startPoint x: 283, startPoint y: 183, endPoint x: 271, endPoint y: 180, distance: 12.4
click at [276, 183] on div "Service Type" at bounding box center [322, 181] width 153 height 12
type textarea "x"
type input "b"
type textarea "x"
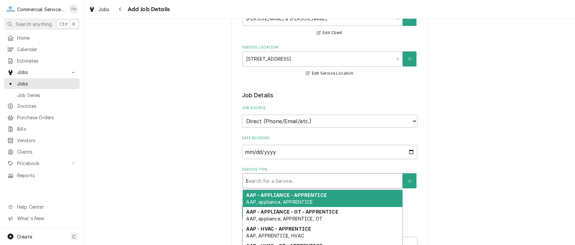
type input "bk"
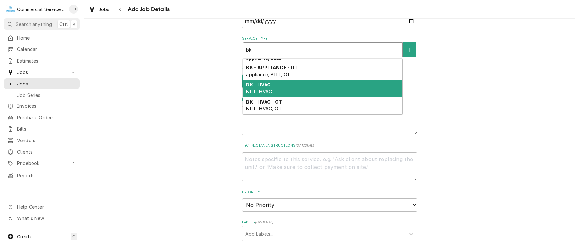
scroll to position [0, 0]
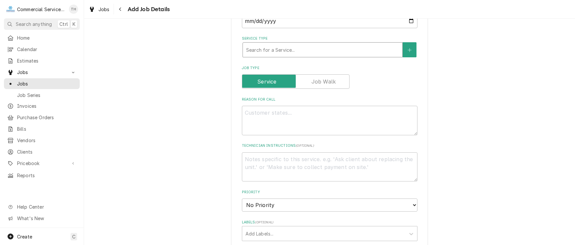
drag, startPoint x: 259, startPoint y: 48, endPoint x: 249, endPoint y: 48, distance: 9.5
click at [249, 48] on div "Service Type" at bounding box center [322, 50] width 153 height 12
click at [257, 49] on div "Service Type" at bounding box center [322, 50] width 153 height 12
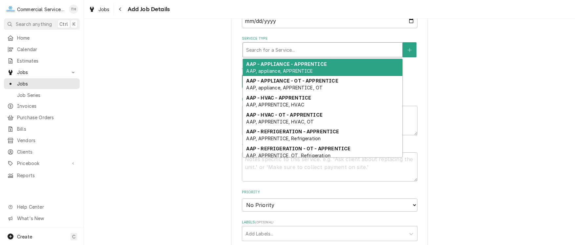
type textarea "x"
type input "j"
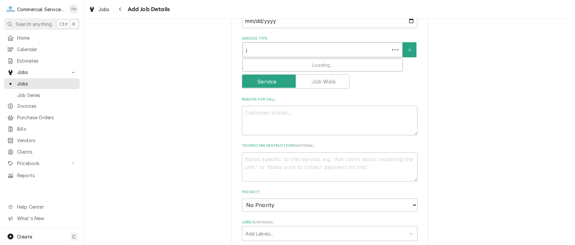
type textarea "x"
type input "jg"
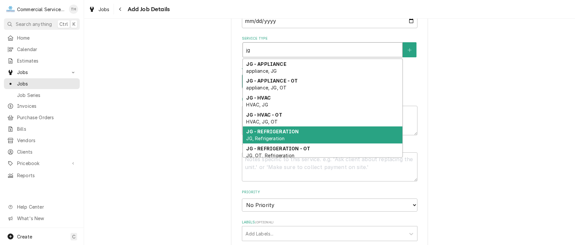
click at [283, 132] on strong "JG - REFRIGERATION" at bounding box center [272, 132] width 53 height 6
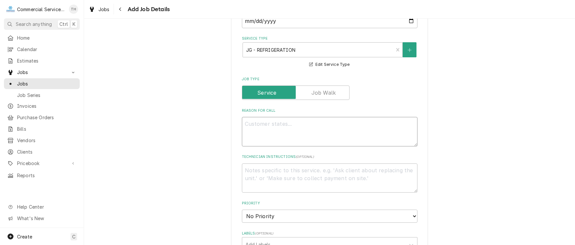
click at [264, 121] on textarea "Reason For Call" at bounding box center [330, 132] width 176 height 30
type textarea "x"
type textarea "P"
type textarea "x"
type textarea "P/"
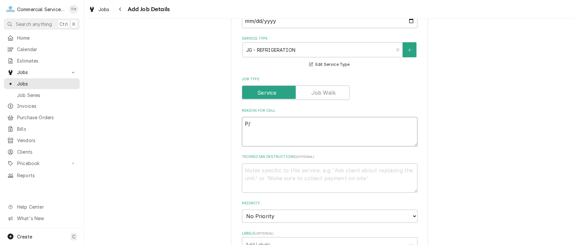
type textarea "x"
type textarea "P/U"
type textarea "x"
type textarea "P/U"
type textarea "x"
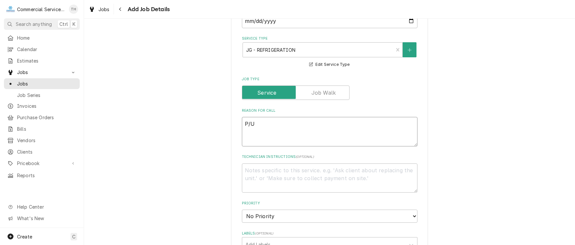
type textarea "P/U m"
type textarea "x"
type textarea "P/U mi"
type textarea "x"
type textarea "P/U mix"
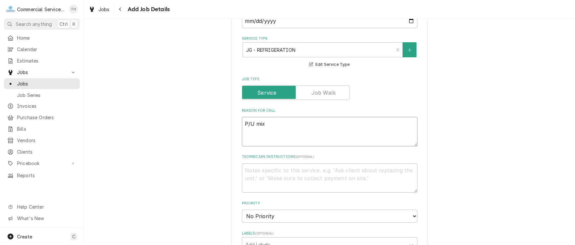
type textarea "x"
type textarea "P/U mixe"
type textarea "x"
type textarea "P/U mixer"
type textarea "x"
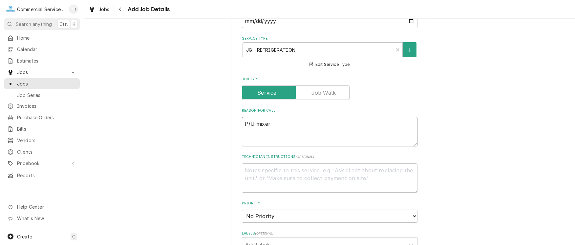
type textarea "P/U mixer"
type textarea "x"
type textarea "P/U mixer a"
type textarea "x"
type textarea "P/U mixer an"
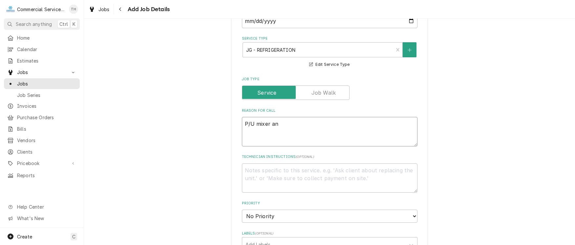
type textarea "x"
type textarea "P/U mixer and"
type textarea "x"
type textarea "P/U mixer and"
type textarea "x"
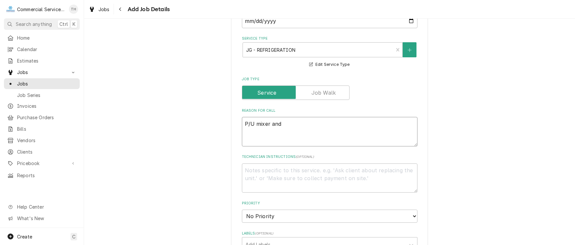
type textarea "P/U mixer and i"
type textarea "x"
type textarea "P/U mixer and in"
type textarea "x"
type textarea "P/U mixer and ins"
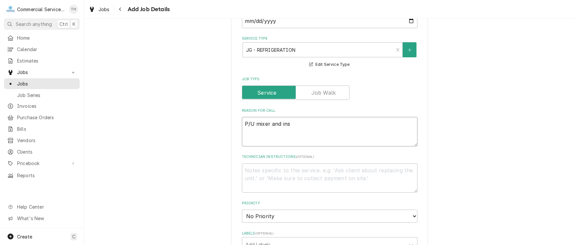
type textarea "x"
type textarea "P/U mixer and insp"
type textarea "x"
type textarea "P/U mixer and inspe"
type textarea "x"
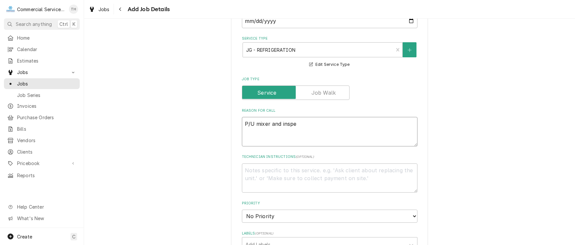
type textarea "P/U mixer and inspec"
type textarea "x"
type textarea "P/U mixer and inspect"
type textarea "x"
type textarea "P/U mixer and inspect"
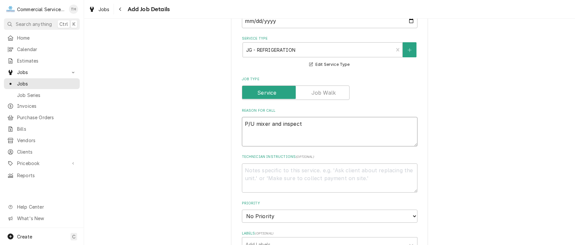
type textarea "x"
type textarea "P/U mixer and inspect r"
type textarea "x"
type textarea "P/U mixer and inspect ro"
type textarea "x"
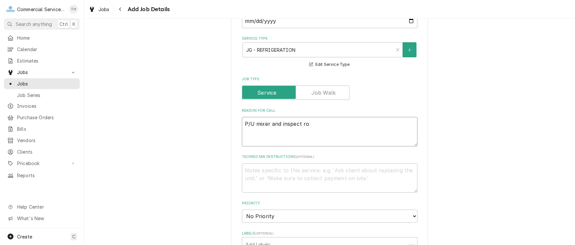
type textarea "P/U mixer and inspect roo"
type textarea "x"
type textarea "P/U mixer and inspect roof"
type textarea "x"
type textarea "P/U mixer and inspect rooft"
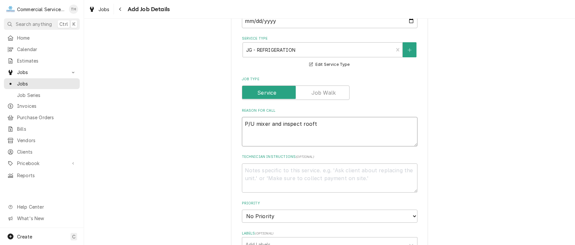
type textarea "x"
type textarea "P/U mixer and inspect roofto"
type textarea "x"
type textarea "P/U mixer and inspect rooftop"
type textarea "x"
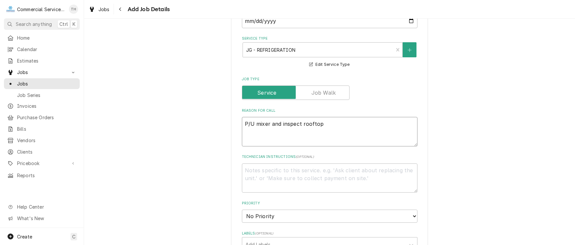
type textarea "P/U mixer and inspect rooftop"
type textarea "x"
type textarea "P/U mixer and inspect rooftop c"
type textarea "x"
type textarea "P/U mixer and inspect rooftop co"
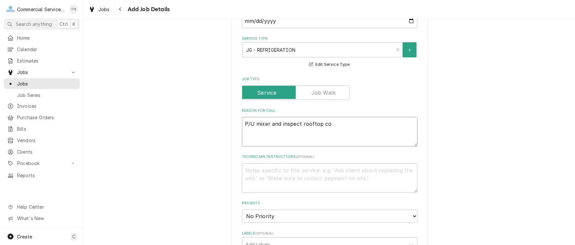
type textarea "x"
type textarea "P/U mixer and inspect rooftop con"
type textarea "x"
type textarea "P/U mixer and inspect rooftop cond"
type textarea "x"
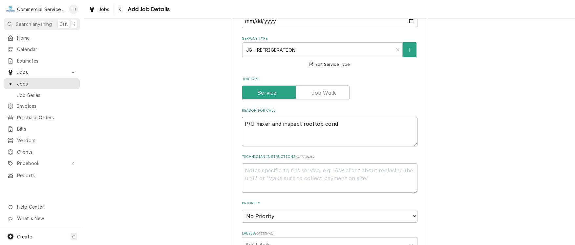
type textarea "P/U mixer and inspect rooftop conde"
type textarea "x"
type textarea "P/U mixer and inspect rooftop conden"
type textarea "x"
type textarea "P/U mixer and inspect rooftop condens"
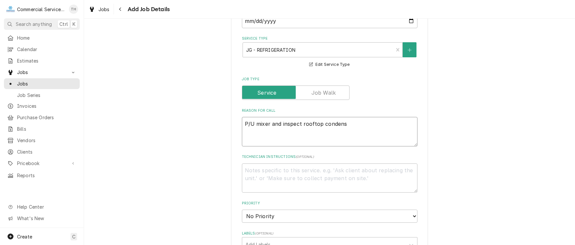
type textarea "x"
type textarea "P/U mixer and inspect rooftop condensi"
type textarea "x"
type textarea "P/U mixer and inspect rooftop condensin"
type textarea "x"
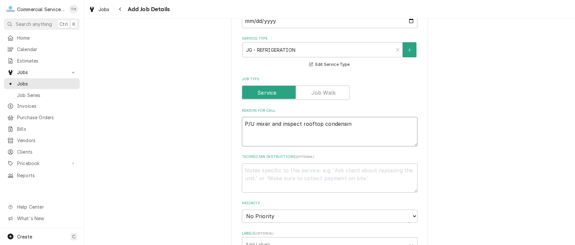
type textarea "P/U mixer and inspect rooftop condensing"
type textarea "x"
type textarea "P/U mixer and inspect rooftop condensing"
type textarea "x"
type textarea "P/U mixer and inspect rooftop condensing u"
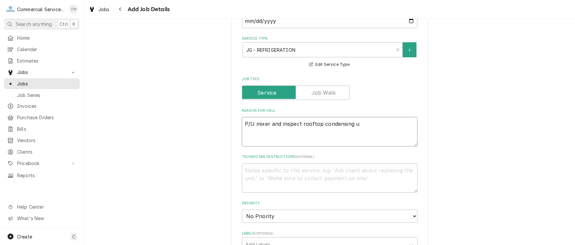
type textarea "x"
type textarea "P/U mixer and inspect rooftop condensing un"
type textarea "x"
type textarea "P/U mixer and inspect rooftop condensing uni"
type textarea "x"
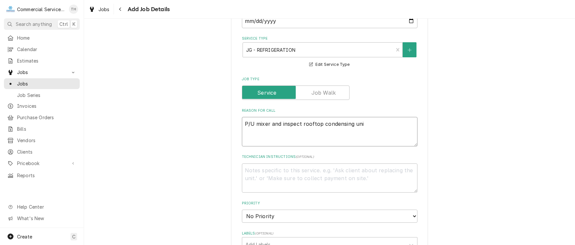
type textarea "P/U mixer and inspect rooftop condensing unit"
type textarea "x"
type textarea "P/U mixer and inspect rooftop condensing units"
type textarea "x"
type textarea "P/U mixer and inspect rooftop condensing units"
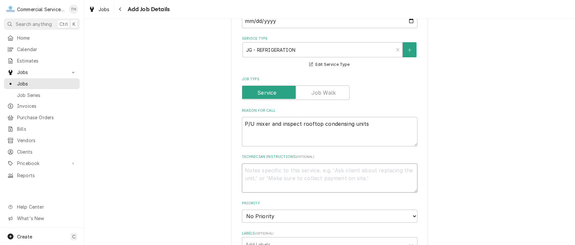
click at [247, 168] on textarea "Technician Instructions ( optional )" at bounding box center [330, 179] width 176 height 30
type textarea "x"
type textarea "B"
type textarea "x"
type textarea "Br"
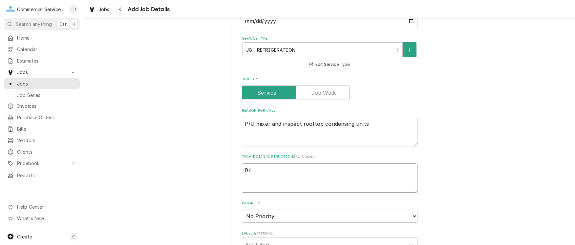
type textarea "x"
type textarea "Bri"
type textarea "x"
type textarea "Bria"
type textarea "x"
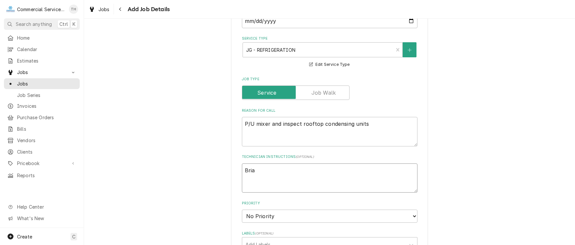
type textarea "Brian"
type textarea "x"
type textarea "Brian"
type textarea "x"
type textarea "Brian &"
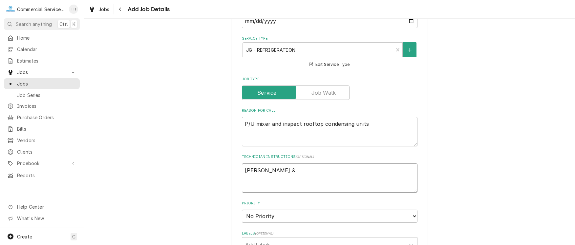
type textarea "x"
type textarea "Brian &"
type textarea "x"
type textarea "Brian & J"
type textarea "x"
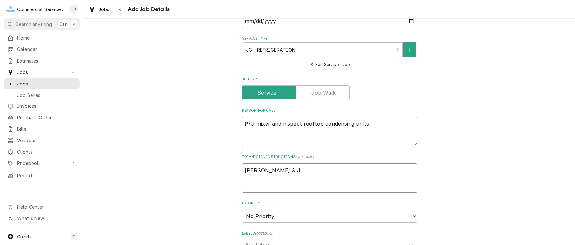
type textarea "Brian & Jo"
type textarea "x"
type textarea "Brian & Joe"
type textarea "x"
type textarea "Brian & Joey"
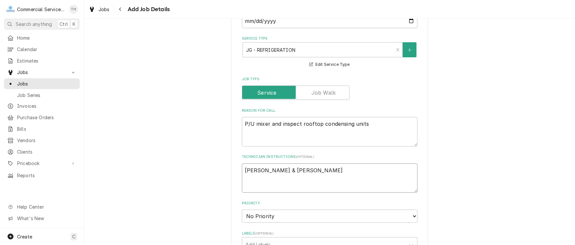
type textarea "x"
type textarea "Brian & Joey"
type textarea "x"
type textarea "Brian & Joey -"
type textarea "x"
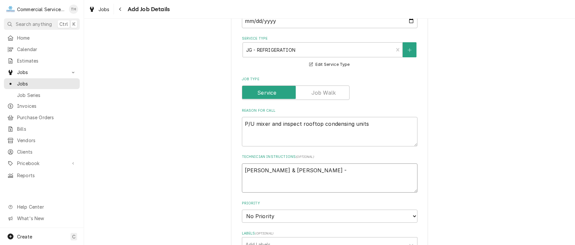
type textarea "Brian & Joey -"
type textarea "x"
type textarea "Brian & Joey - T"
type textarea "x"
type textarea "Brian & Joey - Ta"
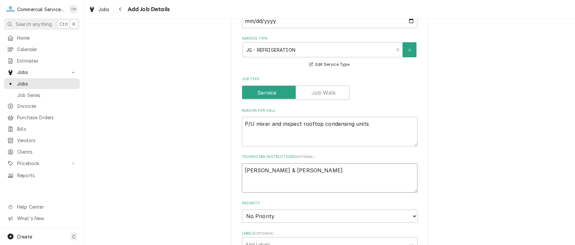
type textarea "x"
type textarea "Brian & Joey - Taj"
type textarea "x"
type textarea "Brian & Joey - Ta"
type textarea "x"
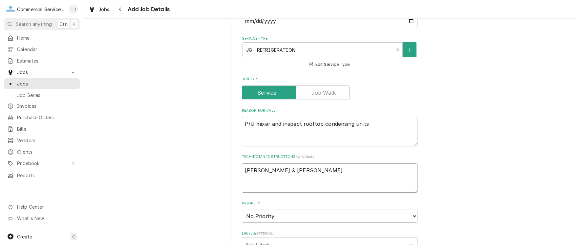
type textarea "Brian & Joey - Tak"
type textarea "x"
type textarea "Brian & Joey - Take"
type textarea "x"
type textarea "Brian & Joey - Take"
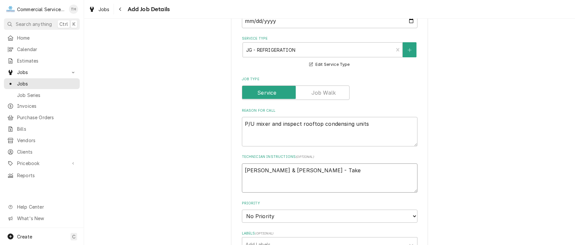
type textarea "x"
type textarea "Brian & Joey - Take b"
type textarea "x"
type textarea "Brian & Joey - Take bi"
type textarea "x"
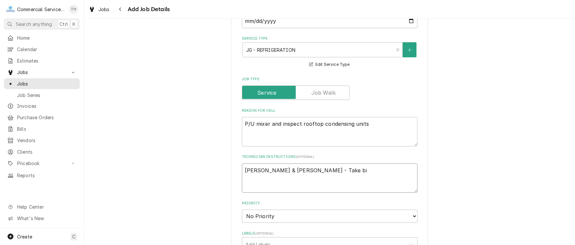
type textarea "Brian & Joey - Take big"
type textarea "x"
type textarea "Brian & Joey - Take big"
type textarea "x"
type textarea "Brian & Joey - Take big l"
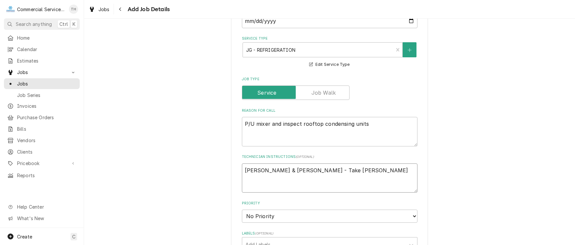
type textarea "x"
type textarea "Brian & Joey - Take big la"
type textarea "x"
type textarea "Brian & Joey - Take big lad"
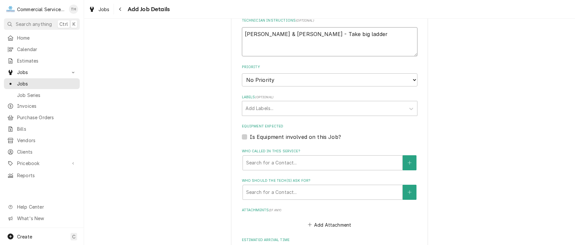
scroll to position [361, 0]
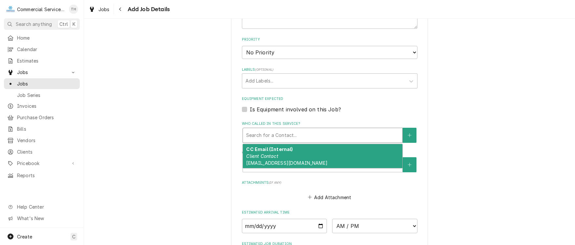
click at [317, 136] on div "Who called in this service?" at bounding box center [322, 136] width 153 height 12
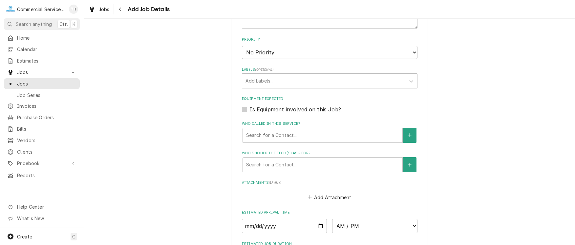
click at [191, 144] on div "Please provide the following information to create a job: Client Details Client…" at bounding box center [329, 8] width 491 height 687
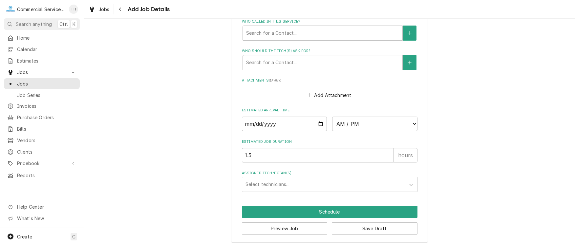
scroll to position [464, 0]
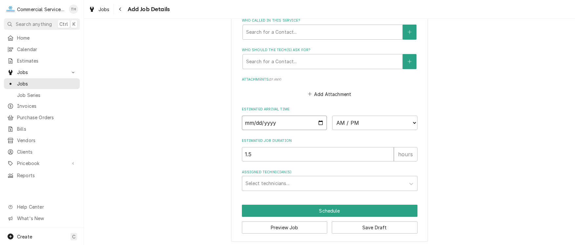
click at [319, 122] on input "Date" at bounding box center [284, 123] width 85 height 14
drag, startPoint x: 273, startPoint y: 153, endPoint x: 211, endPoint y: 151, distance: 62.4
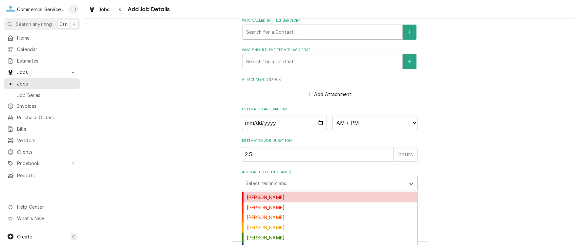
click at [267, 183] on div "Assigned Technician(s)" at bounding box center [323, 184] width 157 height 12
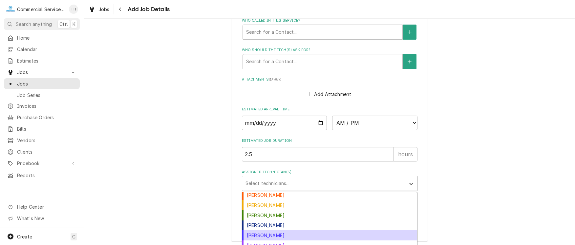
scroll to position [0, 0]
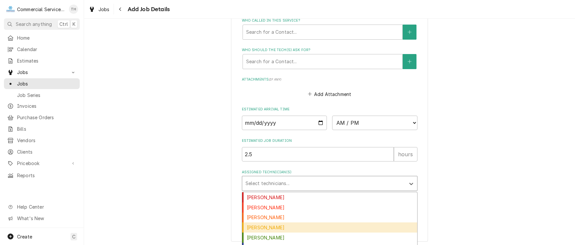
click at [291, 223] on div "Brian Key" at bounding box center [329, 228] width 175 height 10
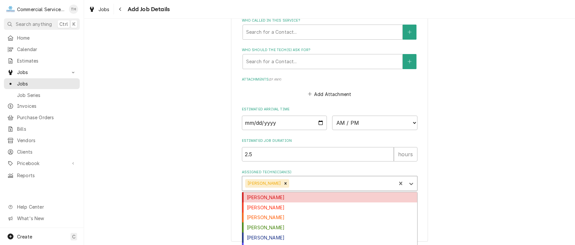
click at [304, 181] on div "Assigned Technician(s)" at bounding box center [341, 184] width 102 height 12
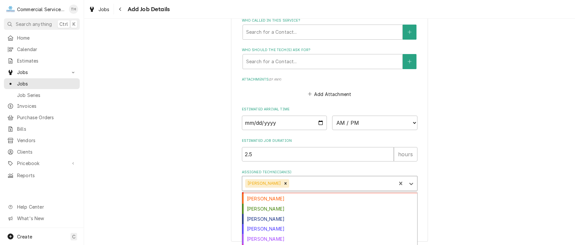
scroll to position [33, 0]
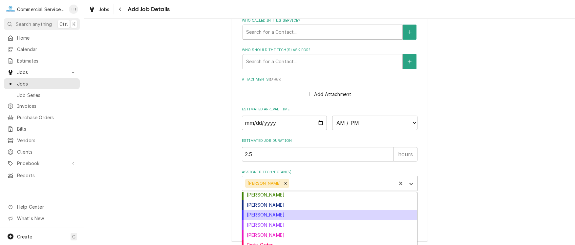
click at [299, 211] on div "Joey Gallegos" at bounding box center [329, 215] width 175 height 10
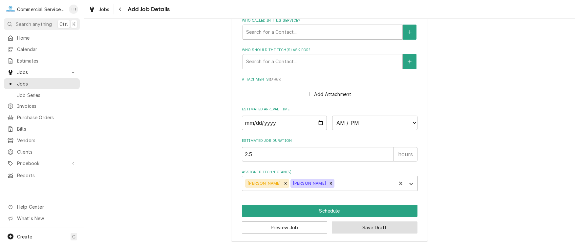
click at [357, 224] on button "Save Draft" at bounding box center [375, 228] width 86 height 12
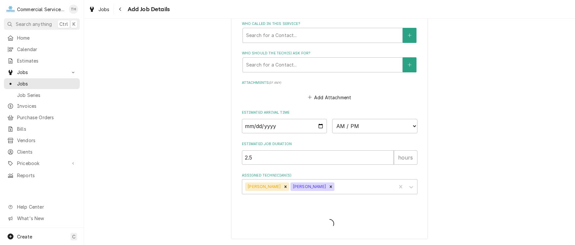
scroll to position [459, 0]
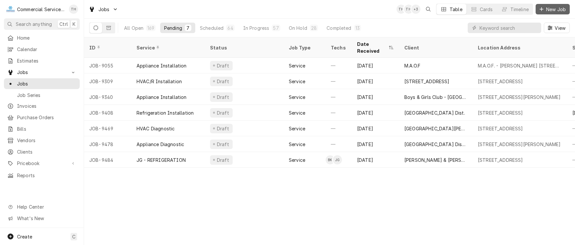
click at [563, 11] on span "New Job" at bounding box center [556, 9] width 22 height 7
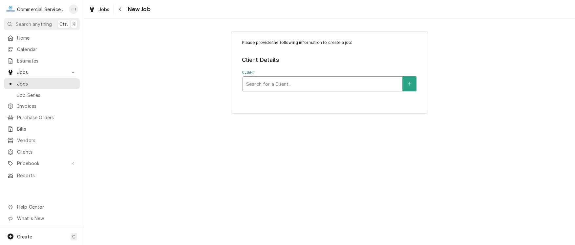
click at [303, 85] on div "Client" at bounding box center [322, 84] width 153 height 12
type input "clinica"
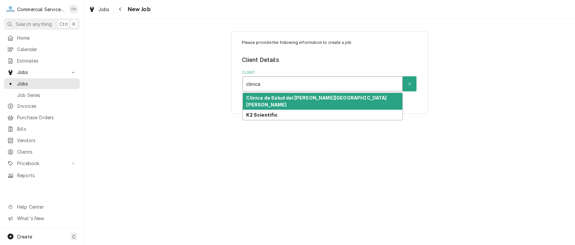
click at [301, 95] on strong "Clinica de Salud del [PERSON_NAME][GEOGRAPHIC_DATA][PERSON_NAME]" at bounding box center [316, 101] width 140 height 12
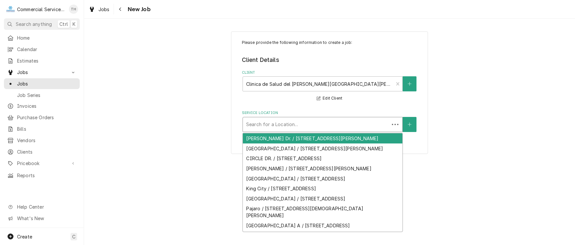
click at [292, 120] on div "Service Location" at bounding box center [316, 125] width 140 height 12
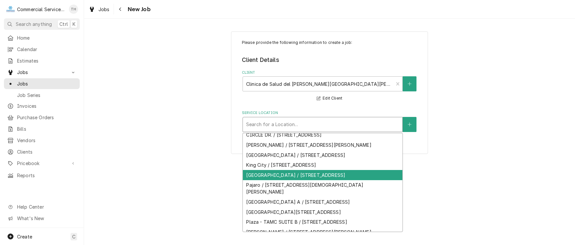
scroll to position [42, 0]
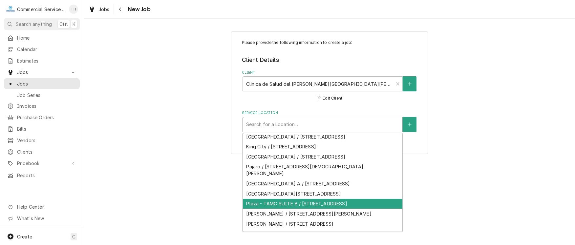
click at [290, 199] on div "Plaza - TAMC SUITE B / 55 Plaza Cir, Salinas, CA 93901" at bounding box center [322, 204] width 159 height 10
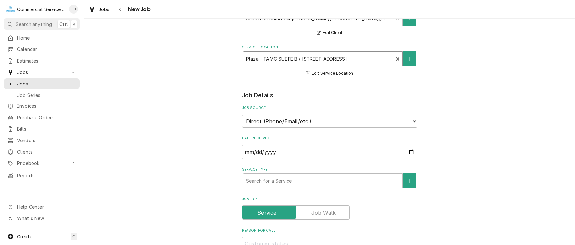
scroll to position [98, 0]
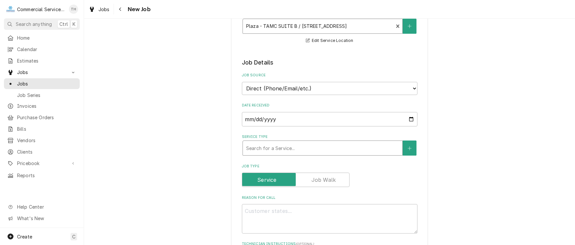
click at [281, 147] on div "Service Type" at bounding box center [322, 148] width 153 height 12
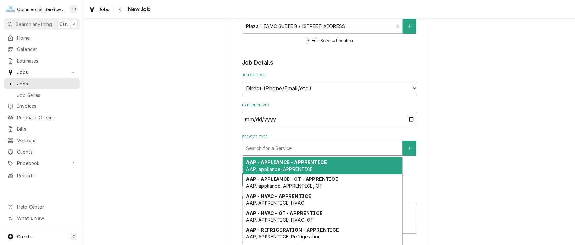
type textarea "x"
type input "h"
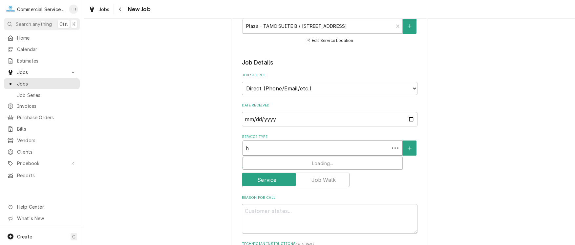
type textarea "x"
type input "hv"
type textarea "x"
type input "hva"
type textarea "x"
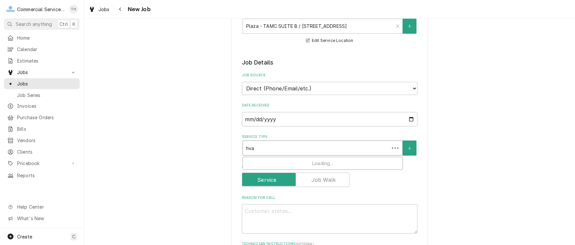
type input "hvac"
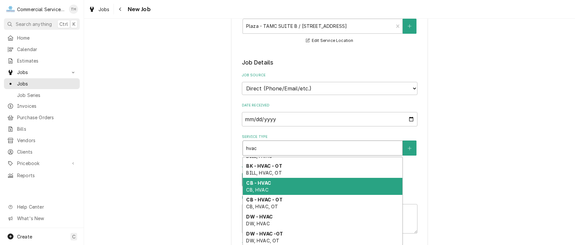
scroll to position [147, 0]
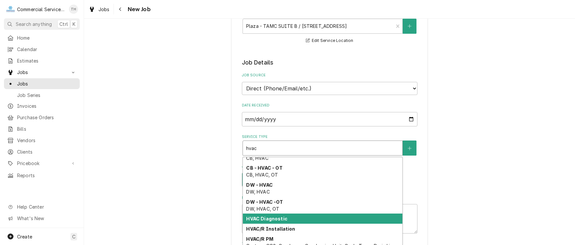
click at [289, 214] on div "HVAC Diagnostic" at bounding box center [322, 219] width 159 height 10
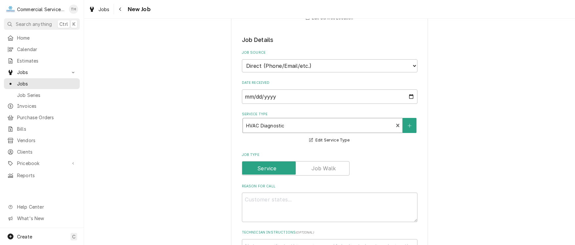
scroll to position [131, 0]
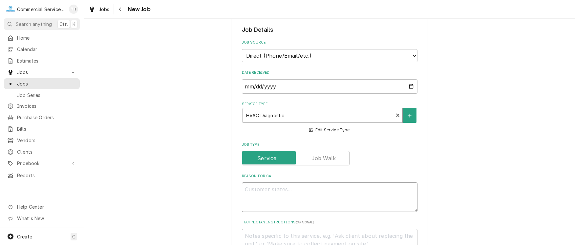
click at [267, 187] on textarea "Reason For Call" at bounding box center [330, 198] width 176 height 30
type textarea "x"
type textarea "H"
type textarea "x"
type textarea "HV"
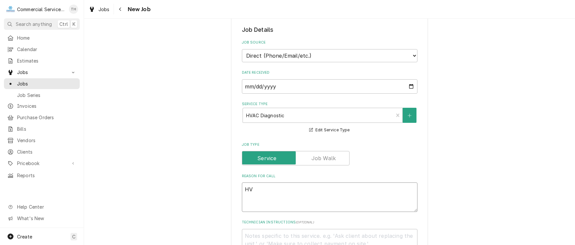
type textarea "x"
type textarea "HVA"
type textarea "x"
type textarea "HVAC"
type textarea "x"
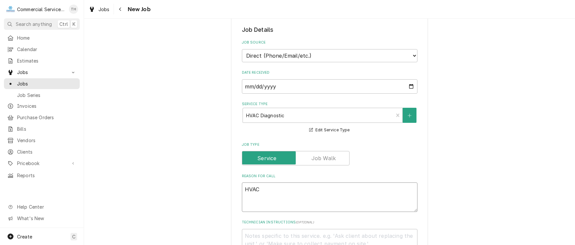
type textarea "HVAC"
type textarea "x"
type textarea "HVAC n"
type textarea "x"
type textarea "HVAC no"
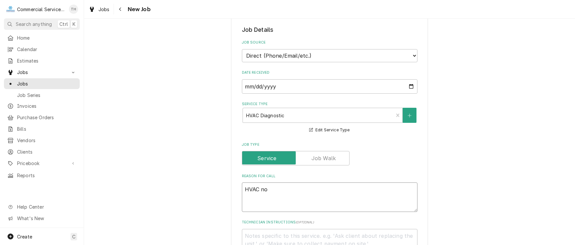
type textarea "x"
type textarea "HVAC not"
type textarea "x"
type textarea "HVAC not"
type textarea "x"
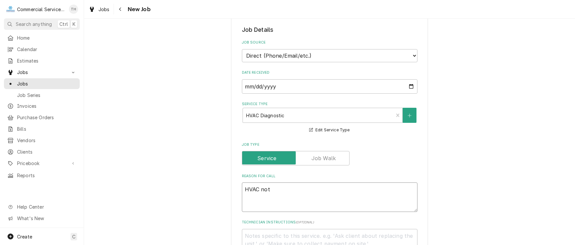
type textarea "HVAC not w"
type textarea "x"
type textarea "HVAC not wo"
type textarea "x"
type textarea "HVAC not wor"
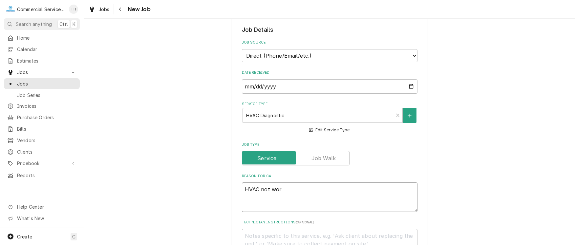
type textarea "x"
type textarea "HVAC not work"
type textarea "x"
type textarea "HVAC not worki"
type textarea "x"
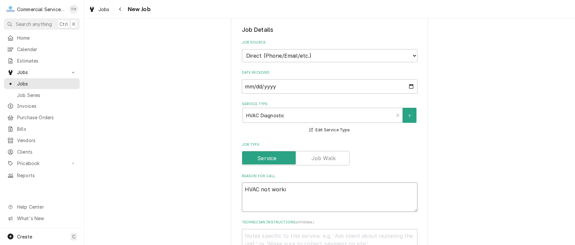
type textarea "HVAC not workin"
type textarea "x"
type textarea "HVAC not working"
type textarea "x"
type textarea "HVAC not working"
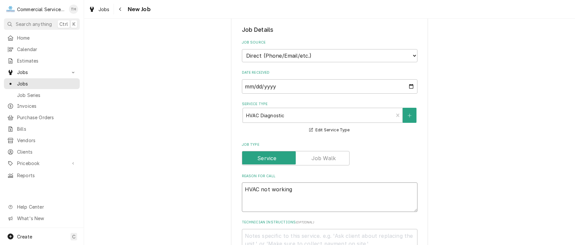
type textarea "x"
type textarea "HVAC not working c"
type textarea "x"
type textarea "HVAC not working co"
type textarea "x"
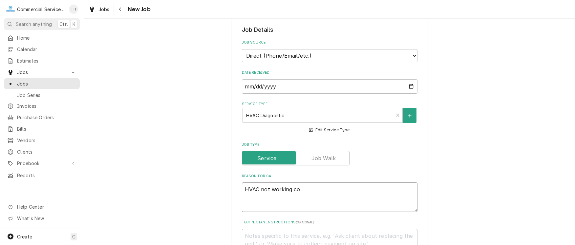
type textarea "HVAC not working cor"
type textarea "x"
type textarea "HVAC not working corr"
type textarea "x"
type textarea "HVAC not working corre"
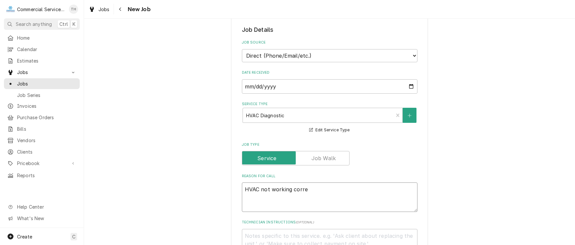
type textarea "x"
type textarea "HVAC not working correc"
type textarea "x"
type textarea "HVAC not working correct"
type textarea "x"
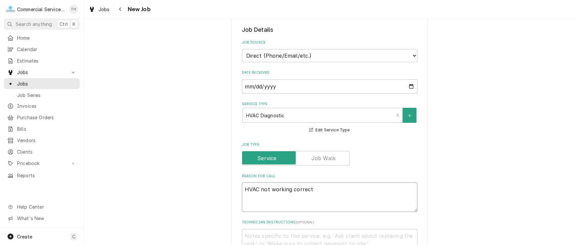
type textarea "HVAC not working correctl"
type textarea "x"
type textarea "HVAC not working correctly"
type textarea "x"
type textarea "HVAC not working correctly"
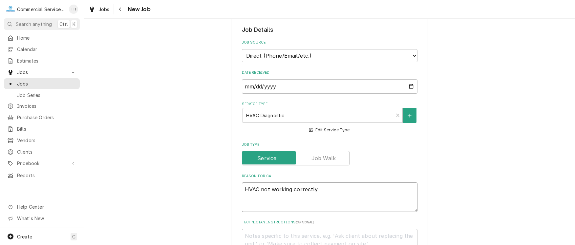
type textarea "x"
type textarea "HVAC not working correctly -"
type textarea "x"
type textarea "HVAC not working correctly -"
type textarea "x"
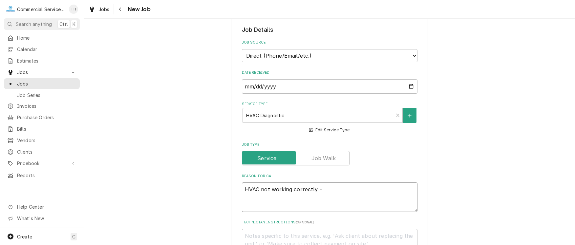
type textarea "HVAC not working correctly - h"
type textarea "x"
type textarea "HVAC not working correctly - hu"
type textarea "x"
type textarea "HVAC not working correctly - hum"
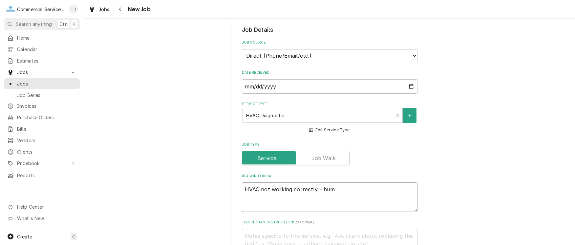
type textarea "x"
type textarea "HVAC not working correctly - humi"
type textarea "x"
type textarea "HVAC not working correctly - humid"
type textarea "x"
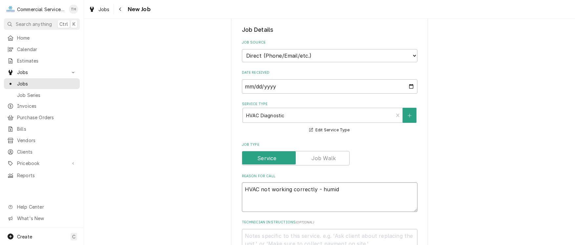
type textarea "HVAC not working correctly - humid"
type textarea "x"
type textarea "HVAC not working correctly - humid i"
type textarea "x"
type textarea "HVAC not working correctly - humid in"
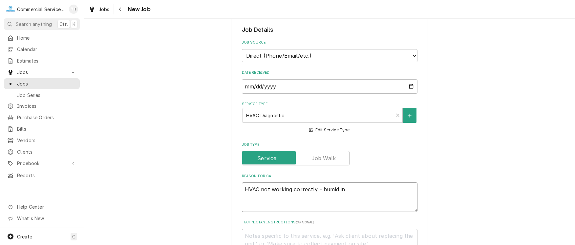
type textarea "x"
type textarea "HVAC not working correctly - humid ins"
type textarea "x"
type textarea "HVAC not working correctly - humid insi"
type textarea "x"
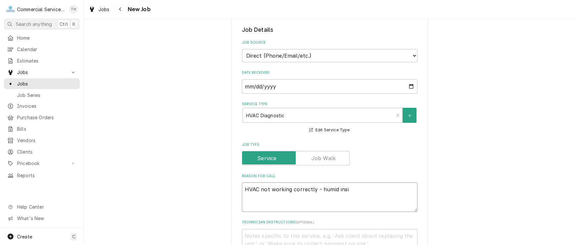
type textarea "HVAC not working correctly - humid insid"
type textarea "x"
type textarea "HVAC not working correctly - humid inside"
type textarea "x"
type textarea "HVAC not working correctly - humid inside"
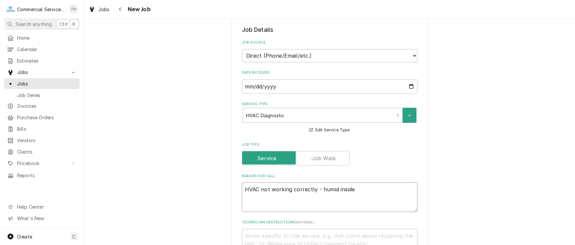
type textarea "x"
type textarea "HVAC not working correctly - humid inside -"
type textarea "x"
type textarea "HVAC not working correctly - humid inside -"
type textarea "x"
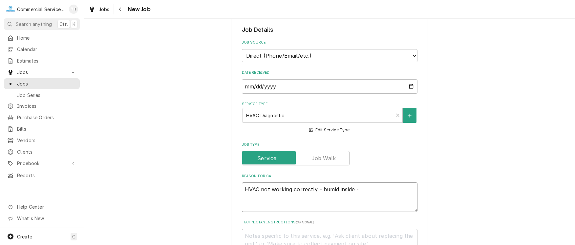
type textarea "HVAC not working correctly - humid inside - w"
type textarea "x"
type textarea "HVAC not working correctly - humid inside - wan"
type textarea "x"
type textarea "HVAC not working correctly - humid inside - want"
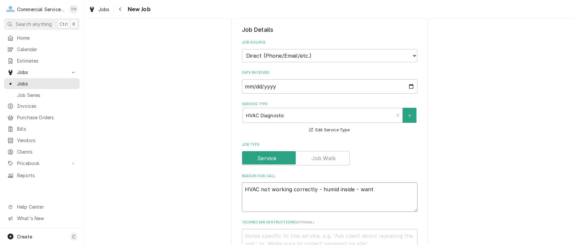
type textarea "x"
type textarea "HVAC not working correctly - humid inside - wants"
type textarea "x"
type textarea "HVAC not working correctly - humid inside - wants"
type textarea "x"
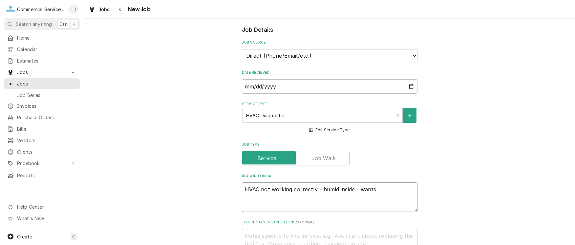
type textarea "HVAC not working correctly - humid inside - wants t"
type textarea "x"
type textarea "HVAC not working correctly - humid inside - wants th"
type textarea "x"
type textarea "HVAC not working correctly - humid inside - wants tho"
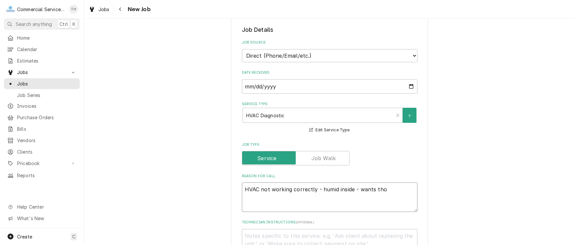
type textarea "x"
type textarea "HVAC not working correctly - humid inside - wants thor"
type textarea "x"
type textarea "HVAC not working correctly - humid inside - wants thoro"
type textarea "x"
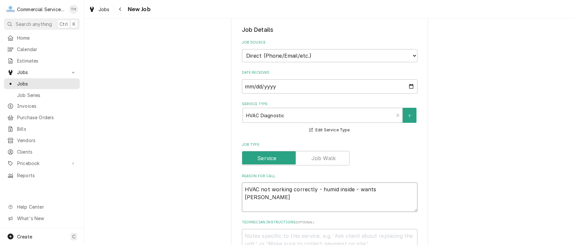
type textarea "HVAC not working correctly - humid inside - wants thorou"
type textarea "x"
type textarea "HVAC not working correctly - humid inside - wants thoroug"
type textarea "x"
type textarea "HVAC not working correctly - humid inside - wants thorough"
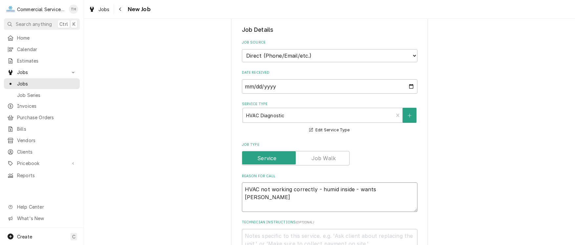
type textarea "x"
type textarea "HVAC not working correctly - humid inside - wants thorough"
type textarea "x"
type textarea "HVAC not working correctly - humid inside - wants thorough c"
type textarea "x"
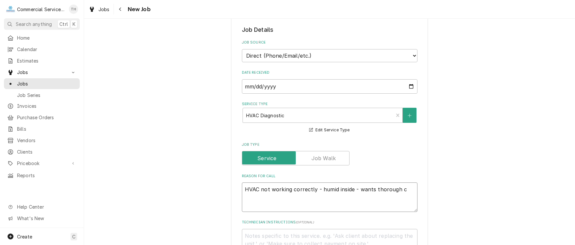
type textarea "HVAC not working correctly - humid inside - wants thorough ch"
type textarea "x"
type textarea "HVAC not working correctly - humid inside - wants thorough che"
type textarea "x"
type textarea "HVAC not working correctly - humid inside - wants thorough chec"
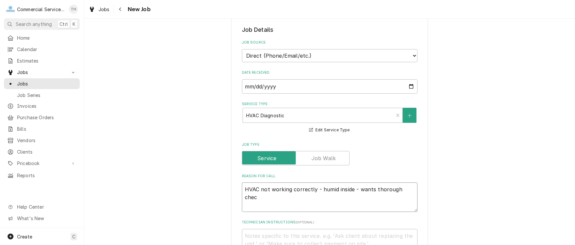
type textarea "x"
type textarea "HVAC not working correctly - humid inside - wants thorough check"
type textarea "x"
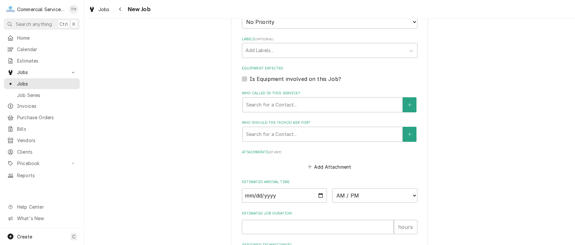
scroll to position [394, 0]
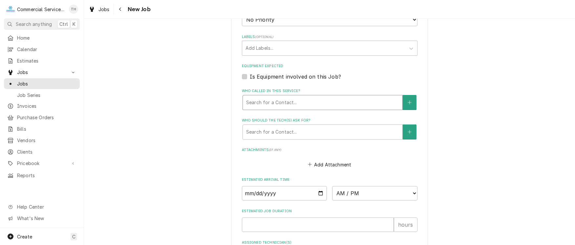
type textarea "HVAC not working correctly - humid inside - wants thorough check"
click at [293, 105] on div "Who called in this service?" at bounding box center [322, 103] width 153 height 12
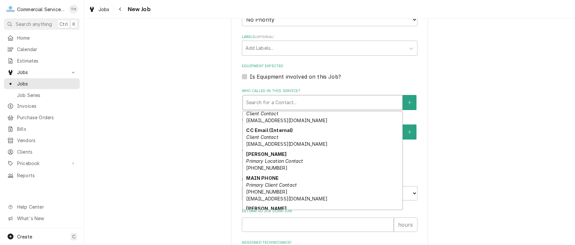
scroll to position [66, 0]
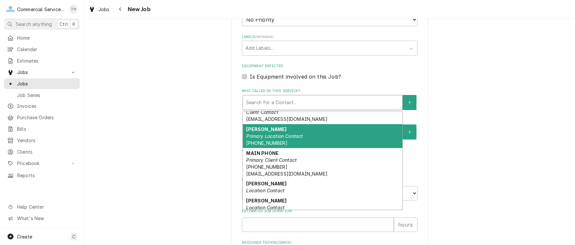
click at [290, 136] on em "Primary Location Contact" at bounding box center [274, 137] width 57 height 6
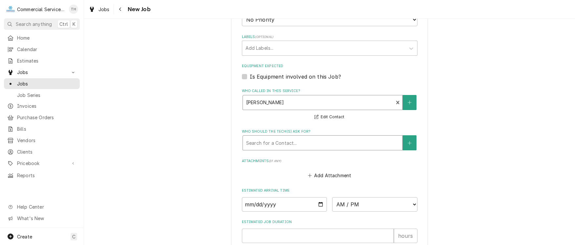
click at [291, 140] on div "Who should the tech(s) ask for?" at bounding box center [322, 143] width 153 height 12
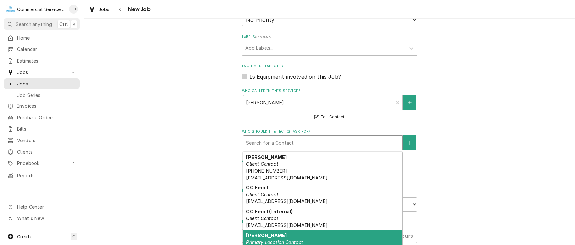
click at [286, 231] on div "Eloise Primary Location Contact (831) 775-4401" at bounding box center [322, 243] width 159 height 24
type textarea "x"
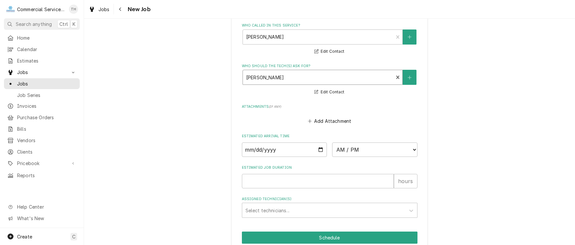
scroll to position [487, 0]
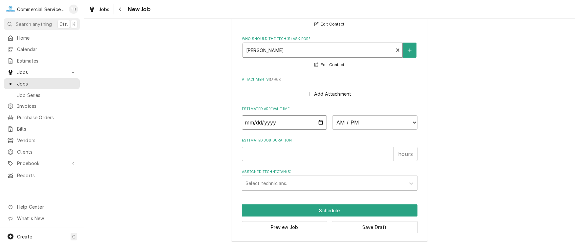
click at [320, 120] on input "Date" at bounding box center [284, 123] width 85 height 14
type input "2025-09-09"
click at [289, 150] on input "Estimated Job Duration" at bounding box center [318, 154] width 152 height 14
type textarea "x"
type input "2"
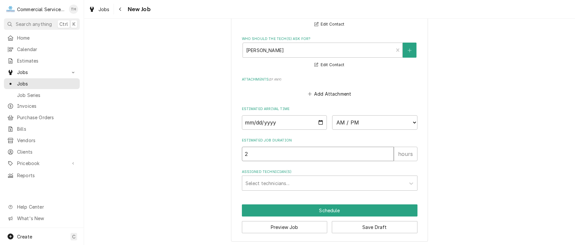
type textarea "x"
type input "2"
click at [365, 224] on button "Save Draft" at bounding box center [375, 228] width 86 height 12
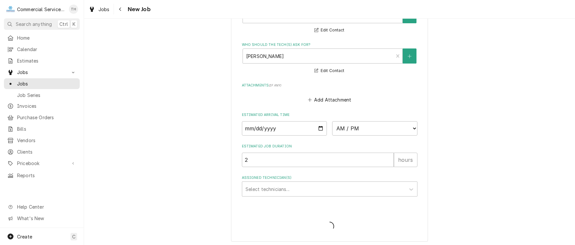
type textarea "x"
